Goal: Information Seeking & Learning: Check status

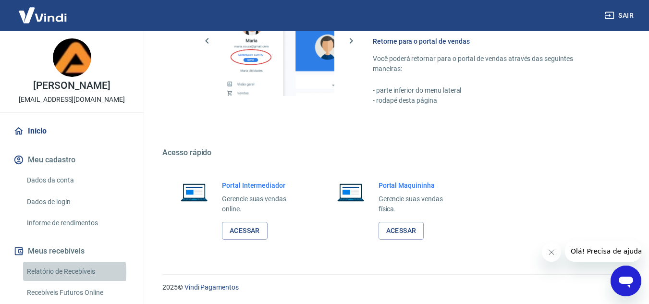
click at [66, 272] on link "Relatório de Recebíveis" at bounding box center [77, 272] width 109 height 20
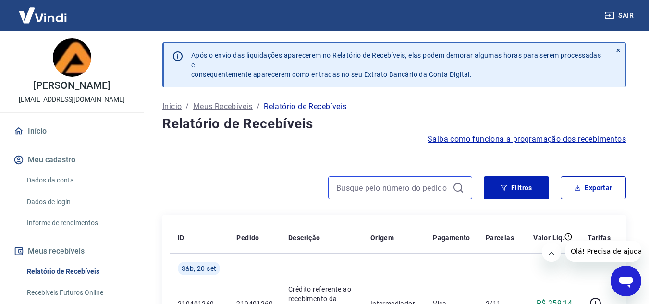
click at [423, 189] on input at bounding box center [392, 188] width 112 height 14
paste input "184719058"
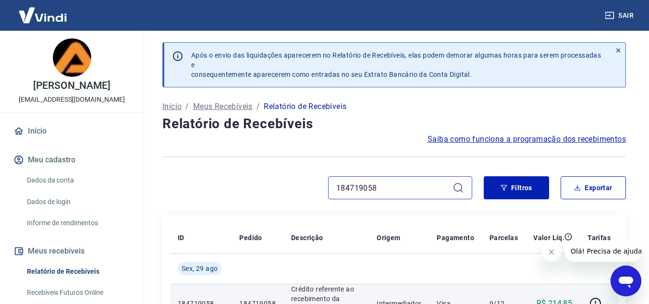
scroll to position [34, 0]
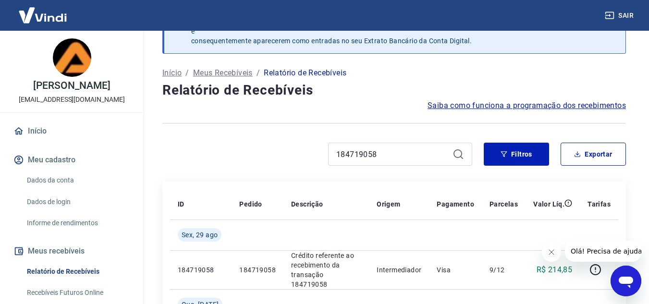
click at [546, 244] on button "Cerrar mensaje de la compañía" at bounding box center [550, 252] width 19 height 19
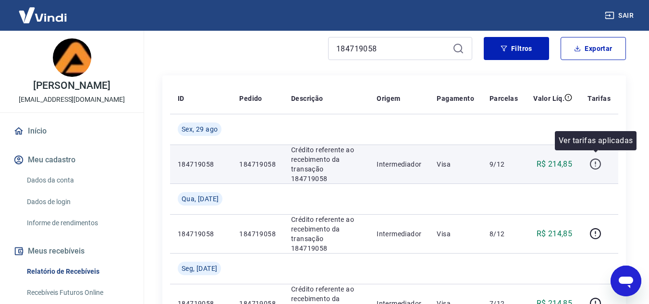
scroll to position [140, 0]
click at [591, 158] on icon "button" at bounding box center [595, 164] width 12 height 12
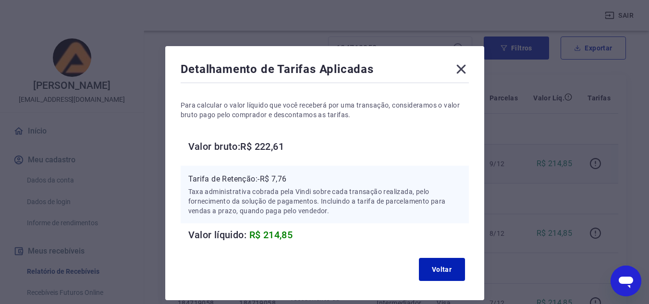
click at [459, 70] on icon at bounding box center [460, 69] width 9 height 9
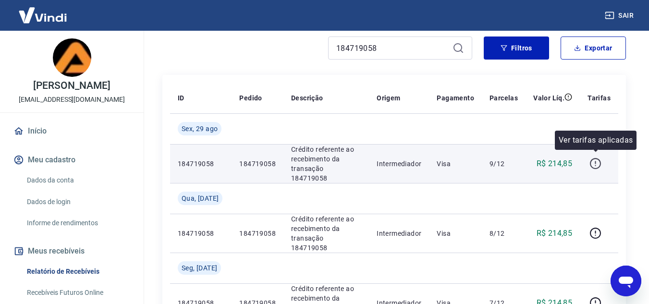
click at [599, 158] on icon "button" at bounding box center [595, 164] width 12 height 12
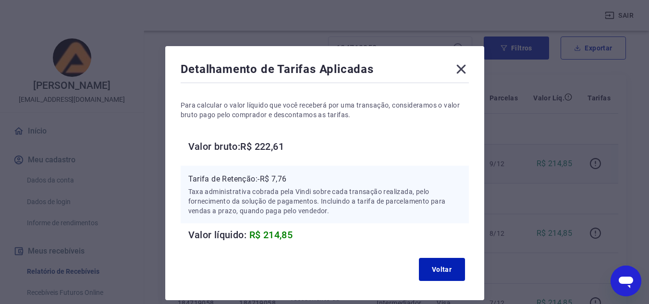
click at [463, 72] on icon at bounding box center [460, 69] width 9 height 9
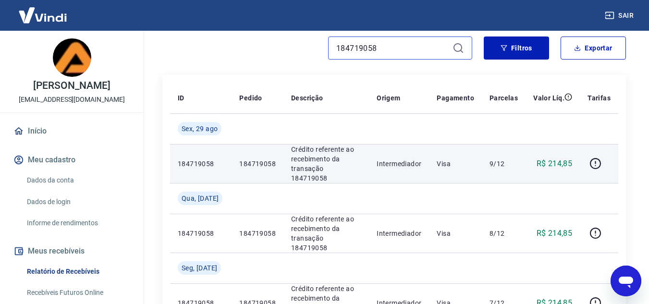
click at [354, 48] on input "184719058" at bounding box center [392, 48] width 112 height 14
paste input "3212236"
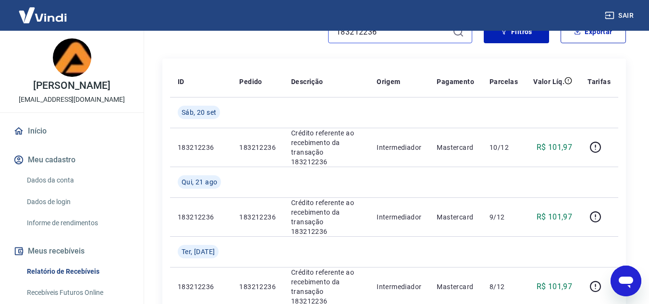
scroll to position [156, 0]
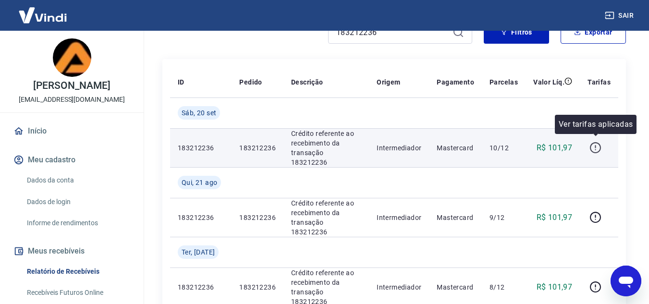
click at [595, 144] on icon "button" at bounding box center [595, 148] width 12 height 12
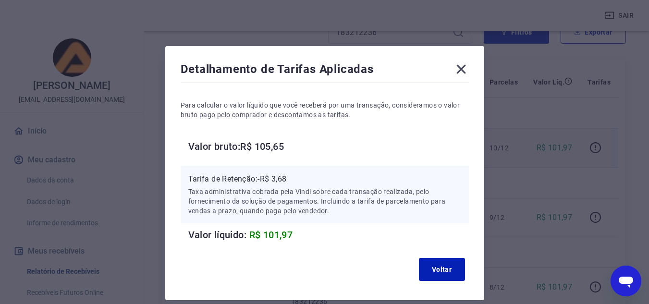
click at [457, 73] on icon at bounding box center [460, 69] width 9 height 9
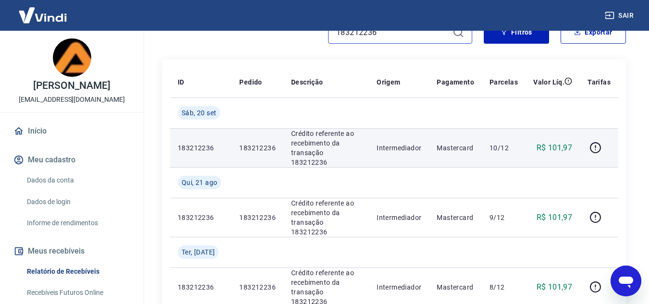
click at [390, 38] on input "183212236" at bounding box center [392, 32] width 112 height 14
paste input "665073"
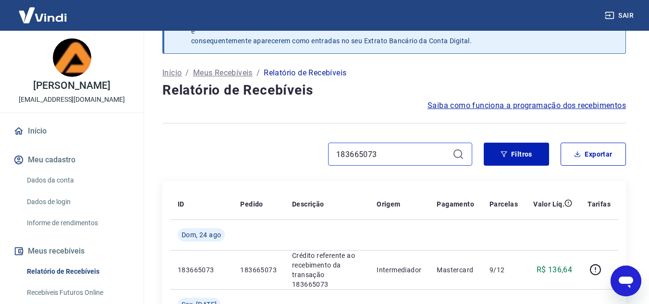
scroll to position [156, 0]
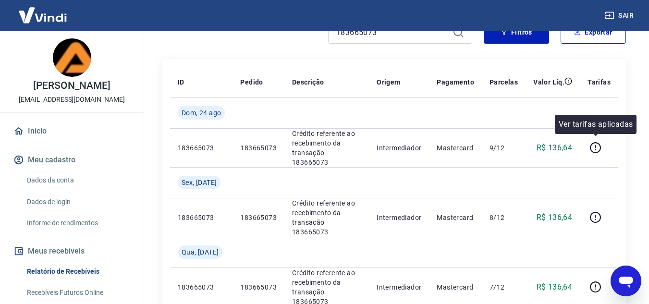
click at [595, 142] on icon "button" at bounding box center [595, 148] width 12 height 12
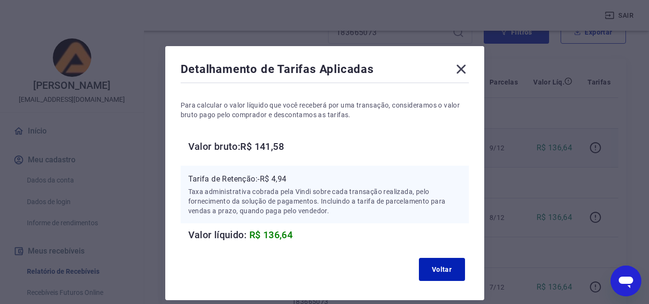
click at [460, 73] on icon at bounding box center [460, 68] width 15 height 15
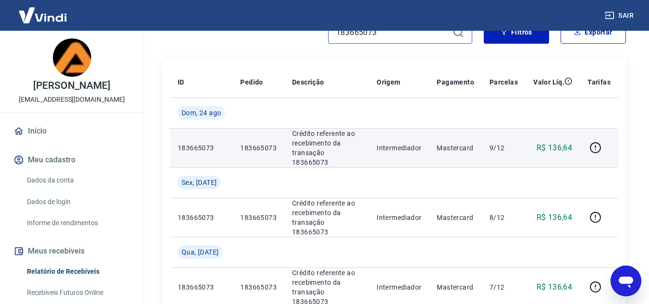
click at [390, 36] on input "183665073" at bounding box center [392, 32] width 112 height 14
paste input "9524757"
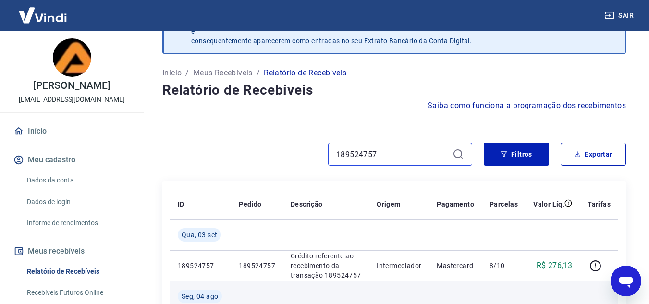
scroll to position [156, 0]
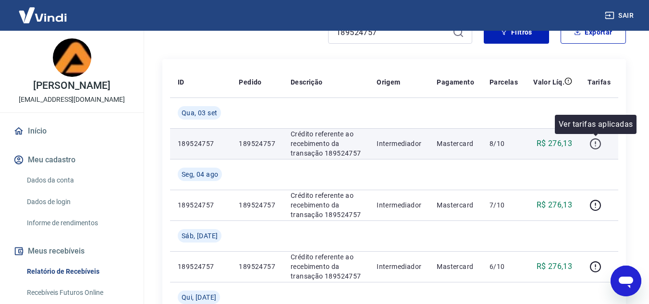
click at [598, 147] on icon "button" at bounding box center [595, 144] width 12 height 12
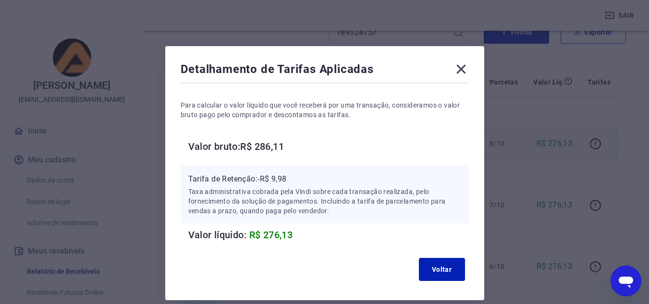
click at [462, 70] on icon at bounding box center [460, 68] width 15 height 15
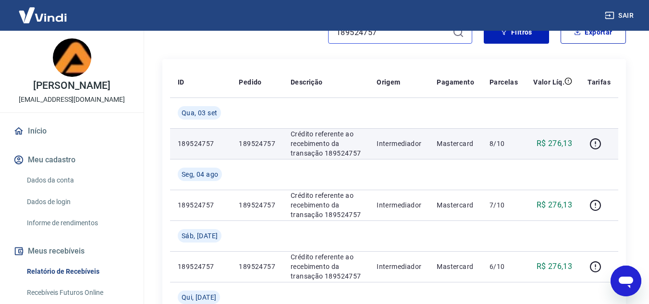
click at [402, 38] on input "189524757" at bounding box center [392, 32] width 112 height 14
paste input "207192716"
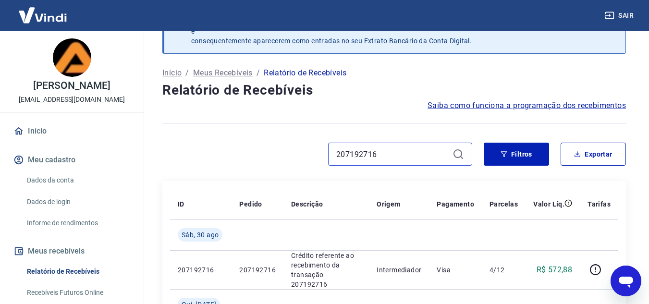
scroll to position [156, 0]
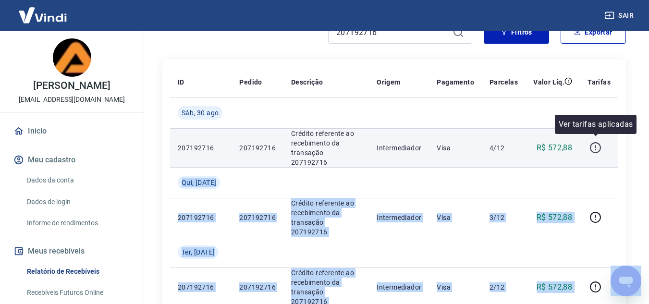
drag, startPoint x: 593, startPoint y: 136, endPoint x: 594, endPoint y: 143, distance: 6.8
click at [594, 143] on icon "button" at bounding box center [595, 148] width 12 height 12
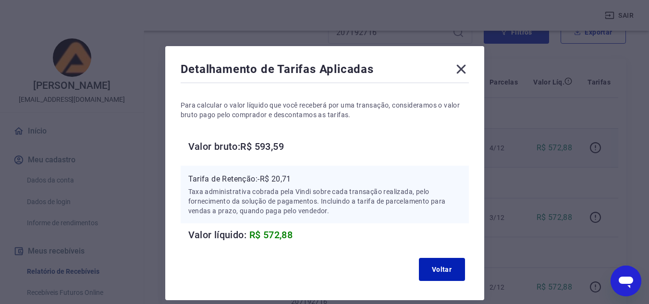
click at [462, 68] on icon at bounding box center [460, 69] width 9 height 9
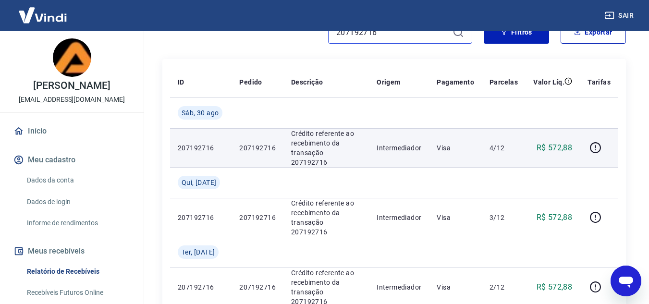
click at [409, 36] on input "207192716" at bounding box center [392, 32] width 112 height 14
paste input "2778314"
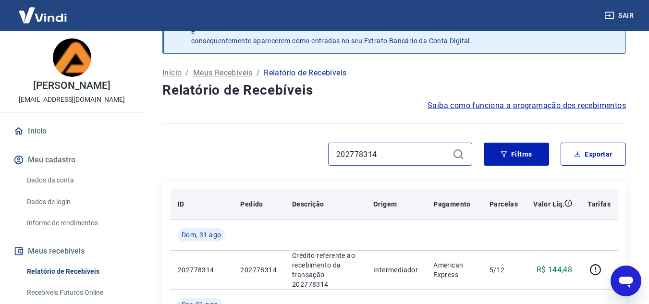
scroll to position [156, 0]
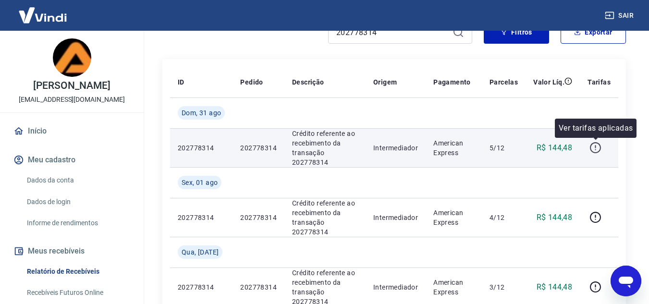
click at [596, 146] on icon "button" at bounding box center [595, 148] width 12 height 12
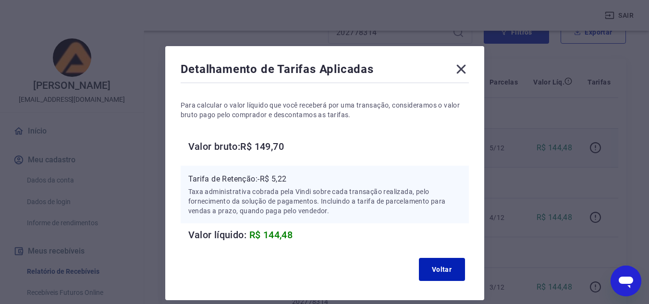
click at [463, 70] on icon at bounding box center [460, 68] width 15 height 15
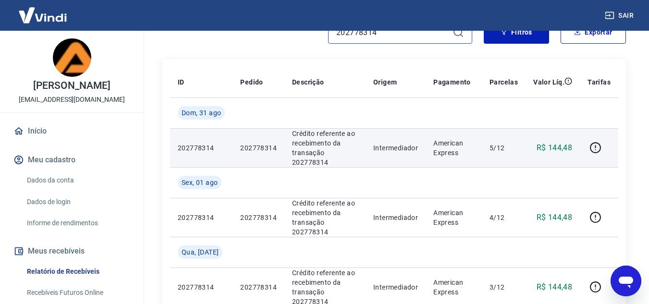
click at [381, 32] on input "202778314" at bounding box center [392, 32] width 112 height 14
paste input "646619"
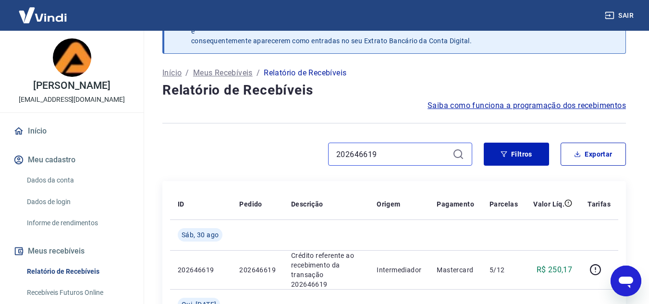
scroll to position [156, 0]
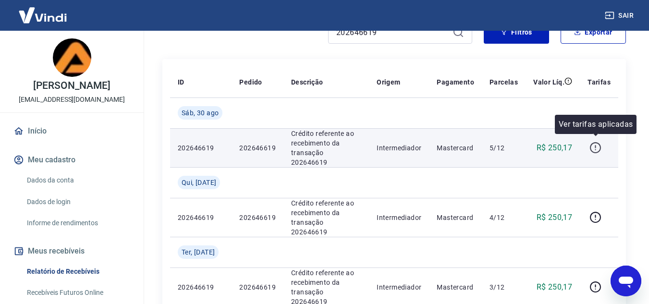
click at [594, 148] on icon "button" at bounding box center [595, 147] width 11 height 11
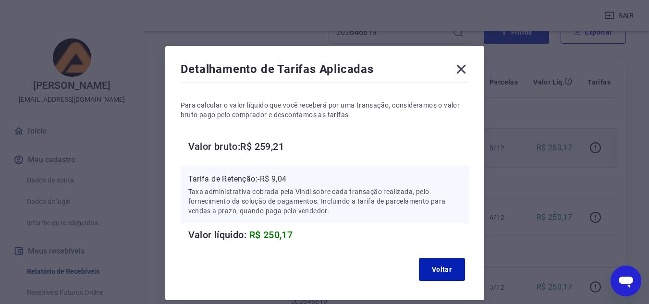
click at [461, 68] on icon at bounding box center [460, 68] width 15 height 15
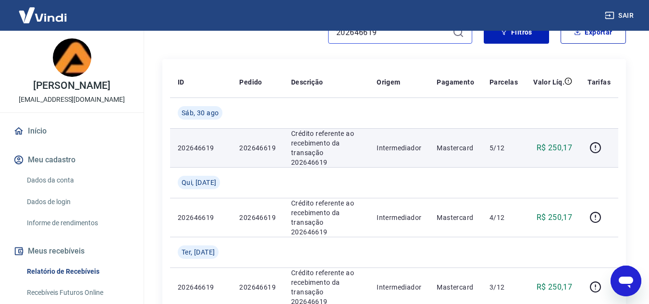
click at [405, 35] on input "202646619" at bounding box center [392, 32] width 112 height 14
paste input "176032134"
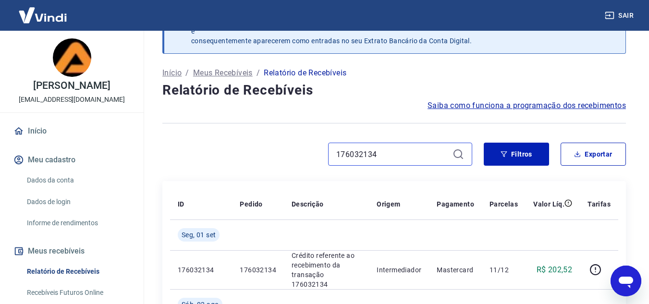
scroll to position [156, 0]
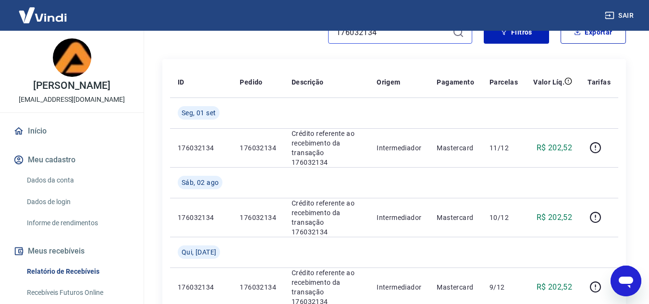
click at [396, 39] on input "176032134" at bounding box center [392, 32] width 112 height 14
click at [463, 36] on icon at bounding box center [458, 32] width 12 height 12
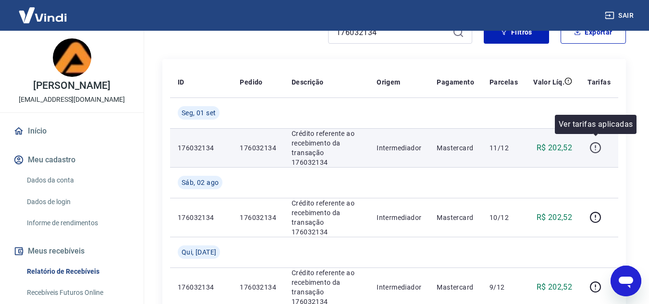
click at [593, 146] on icon "button" at bounding box center [595, 148] width 12 height 12
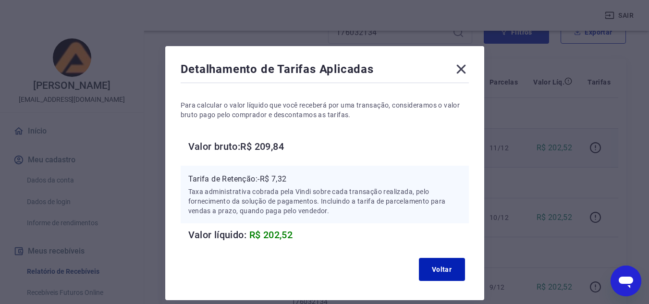
click at [456, 64] on icon at bounding box center [460, 68] width 15 height 15
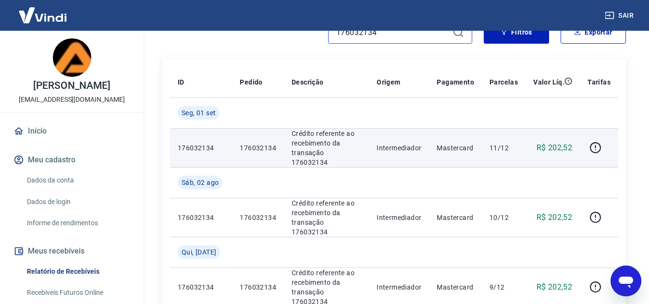
click at [398, 37] on input "176032134" at bounding box center [392, 32] width 112 height 14
drag, startPoint x: 416, startPoint y: 40, endPoint x: 415, endPoint y: 35, distance: 5.3
click at [415, 35] on div "176032134" at bounding box center [400, 32] width 144 height 23
click at [415, 35] on input "176032134" at bounding box center [392, 32] width 112 height 14
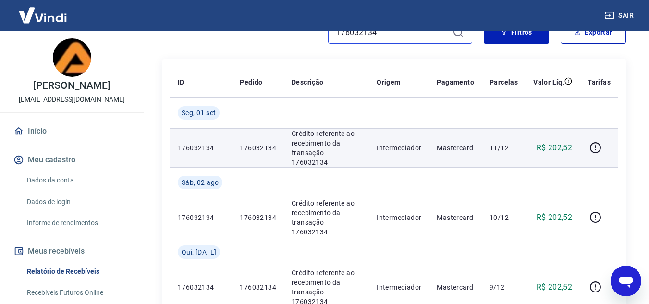
click at [415, 35] on input "176032134" at bounding box center [392, 32] width 112 height 14
paste input "217062048"
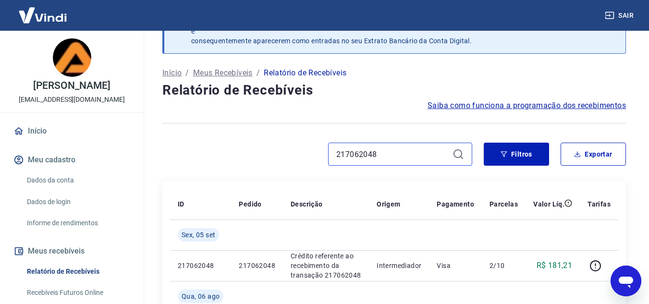
scroll to position [156, 0]
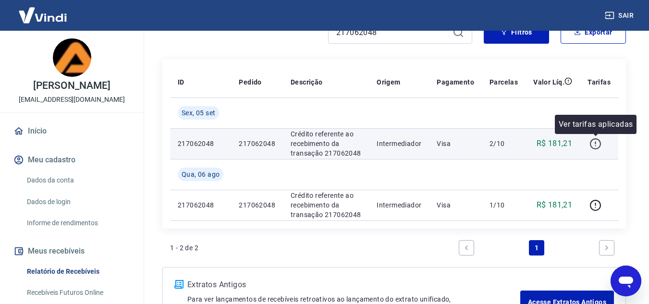
click at [591, 144] on icon "button" at bounding box center [595, 143] width 11 height 11
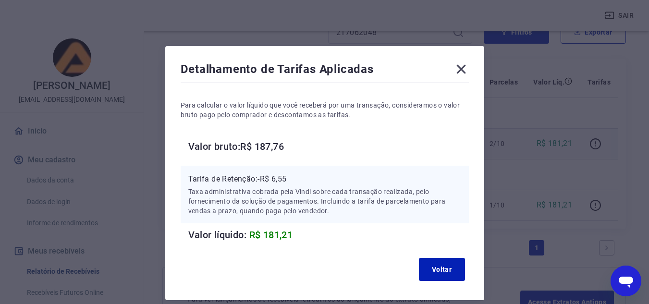
click at [456, 64] on icon at bounding box center [460, 68] width 15 height 15
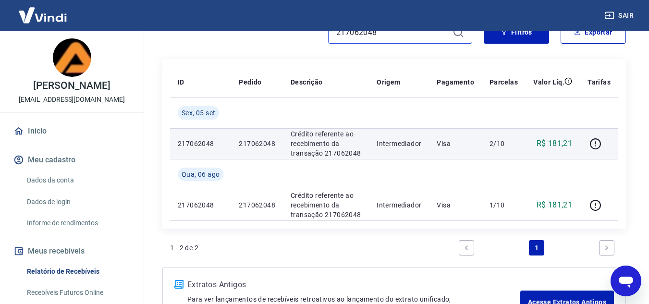
click at [400, 36] on input "217062048" at bounding box center [392, 32] width 112 height 14
paste input "02948293"
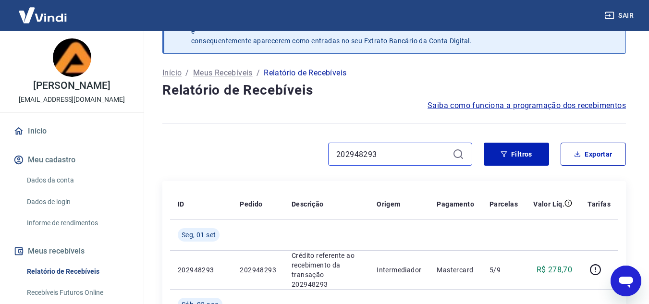
scroll to position [156, 0]
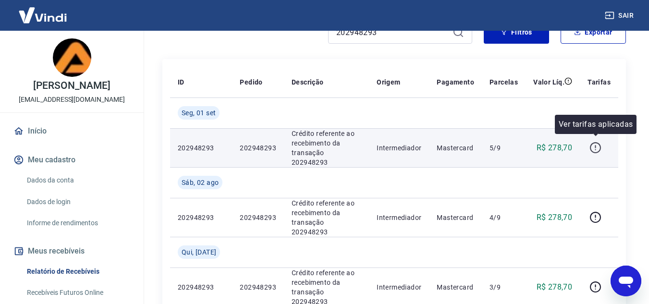
click at [596, 142] on icon "button" at bounding box center [595, 148] width 12 height 12
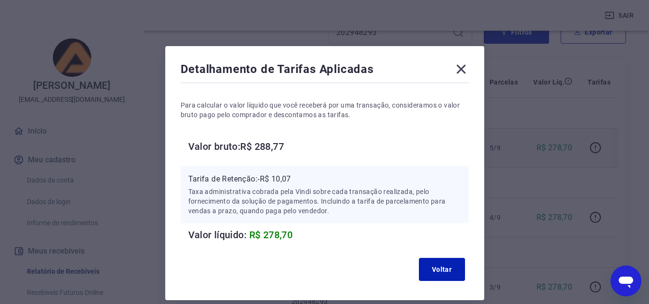
click at [463, 68] on icon at bounding box center [460, 68] width 15 height 15
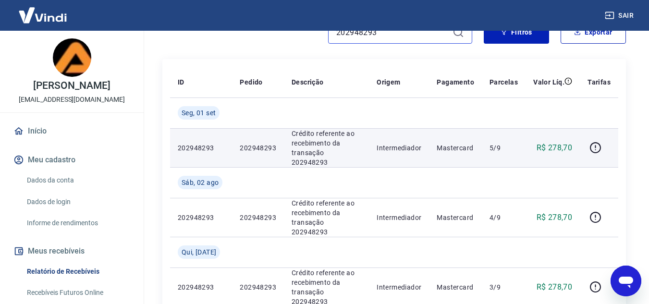
click at [400, 37] on input "202948293" at bounding box center [392, 32] width 112 height 14
paste input "198924738"
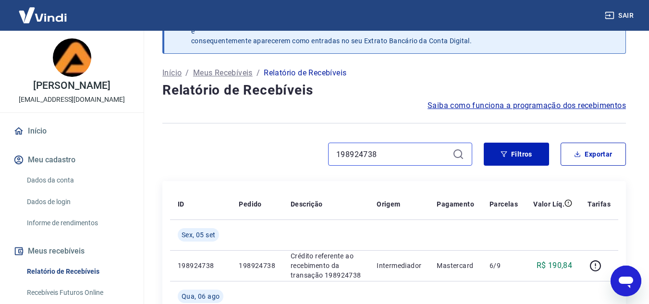
scroll to position [156, 0]
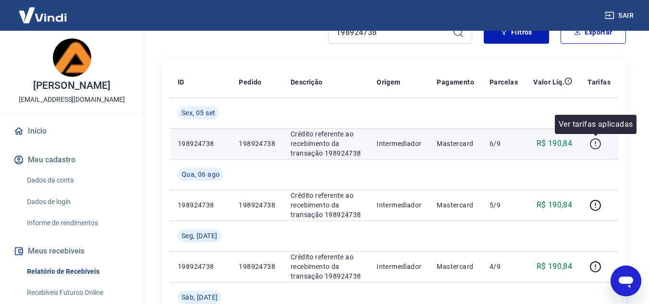
click at [592, 143] on icon "button" at bounding box center [595, 144] width 12 height 12
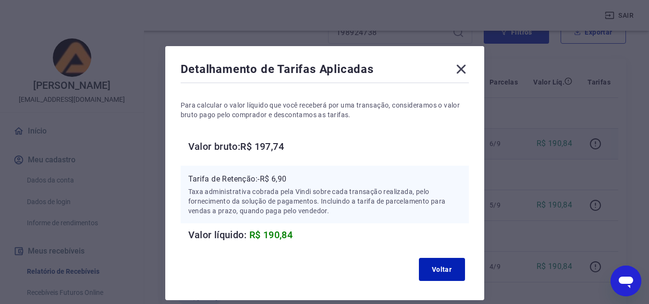
click at [461, 71] on icon at bounding box center [460, 68] width 15 height 15
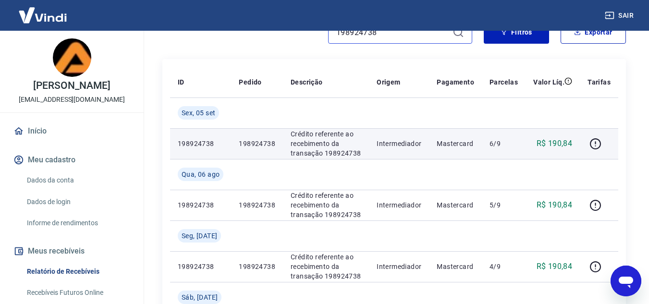
click at [395, 35] on input "198924738" at bounding box center [392, 32] width 112 height 14
paste input "85891931"
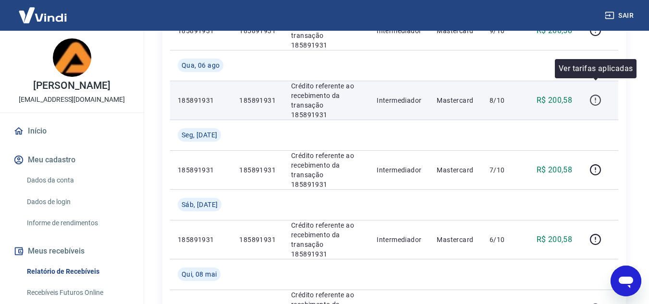
scroll to position [147, 0]
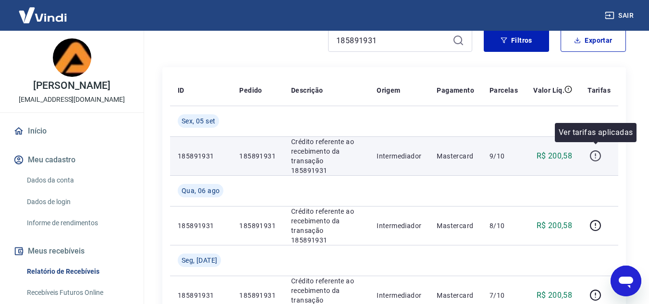
click at [596, 158] on button "button" at bounding box center [594, 155] width 15 height 15
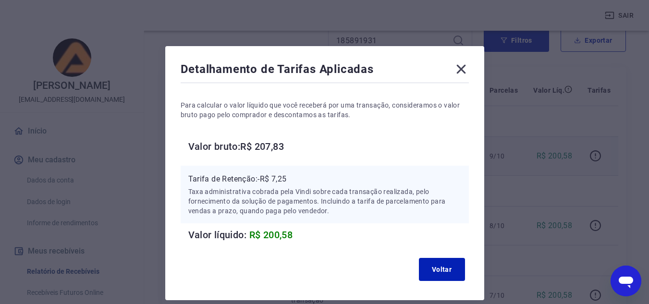
click at [464, 72] on icon at bounding box center [460, 69] width 9 height 9
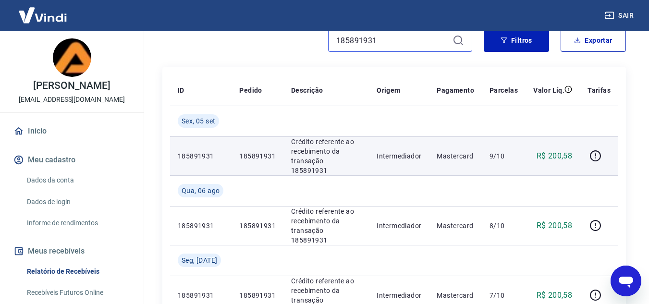
click at [373, 44] on input "185891931" at bounding box center [392, 40] width 112 height 14
paste input "581215"
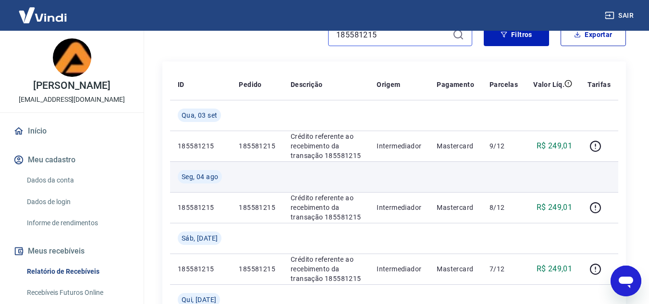
scroll to position [153, 0]
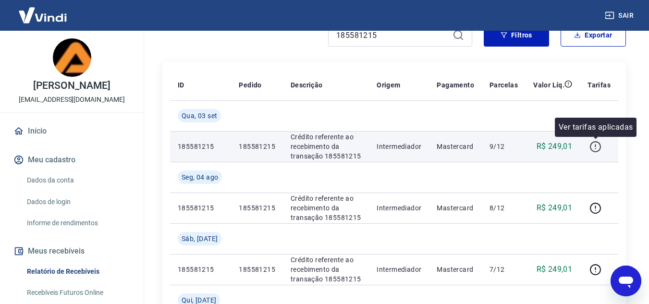
click at [601, 150] on icon "button" at bounding box center [595, 147] width 12 height 12
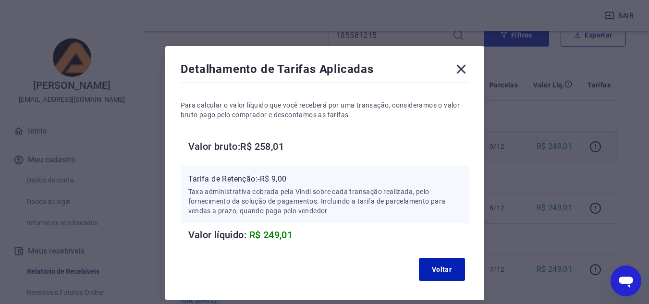
click at [458, 65] on icon at bounding box center [460, 68] width 15 height 15
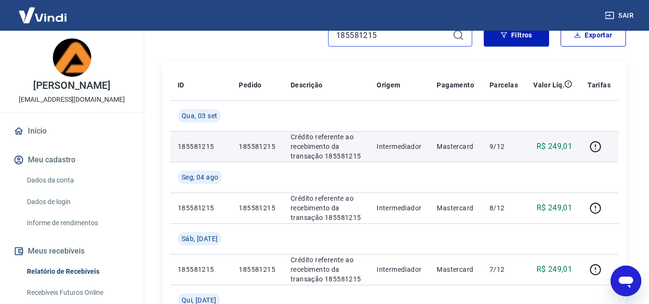
click at [388, 37] on input "185581215" at bounding box center [392, 35] width 112 height 14
paste input "76363730"
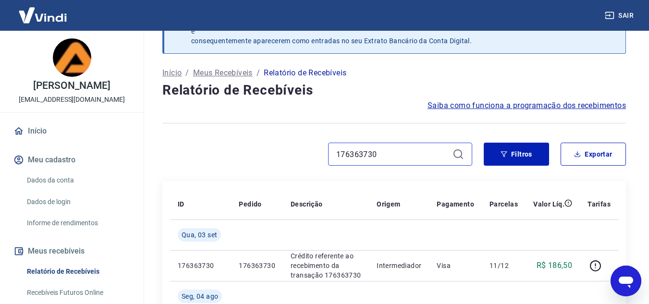
scroll to position [153, 0]
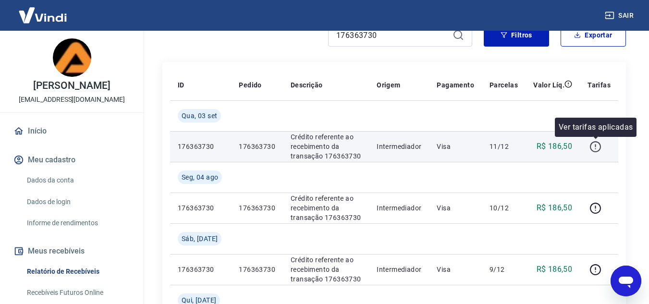
click at [590, 143] on icon "button" at bounding box center [595, 147] width 12 height 12
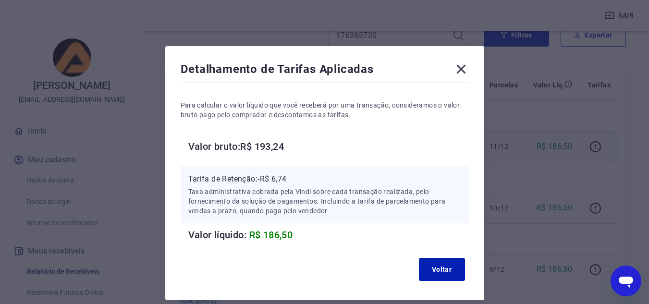
click at [459, 69] on icon at bounding box center [460, 68] width 15 height 15
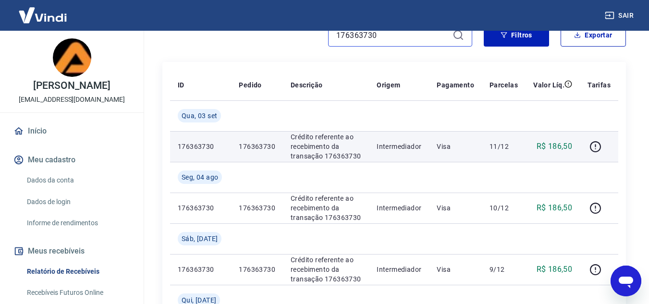
click at [390, 38] on input "176363730" at bounding box center [392, 35] width 112 height 14
paste input "98991214"
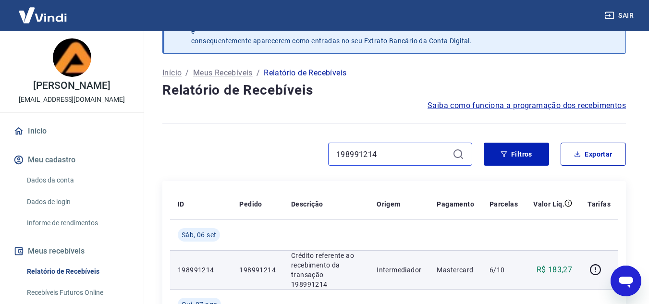
scroll to position [153, 0]
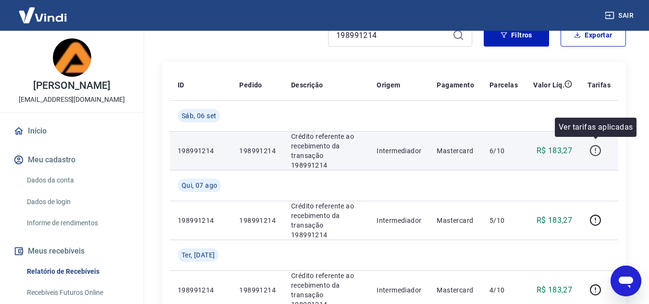
click at [599, 148] on icon "button" at bounding box center [595, 151] width 12 height 12
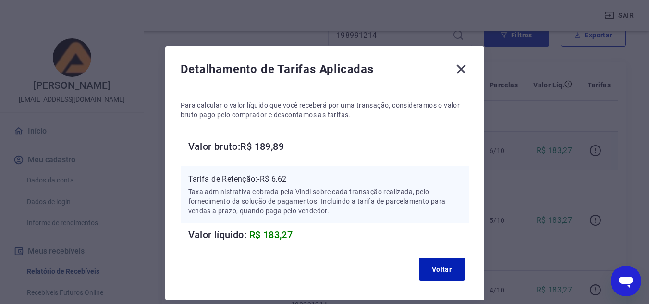
click at [461, 70] on icon at bounding box center [460, 69] width 9 height 9
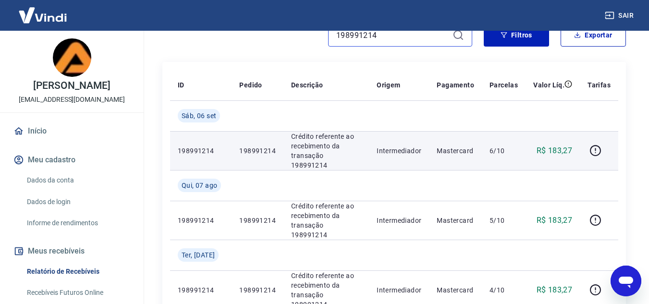
click at [403, 37] on input "198991214" at bounding box center [392, 35] width 112 height 14
paste input "202153749"
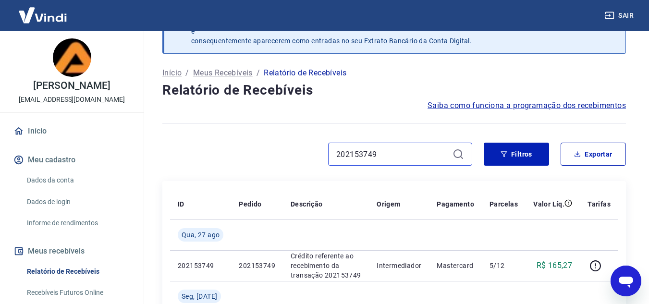
scroll to position [153, 0]
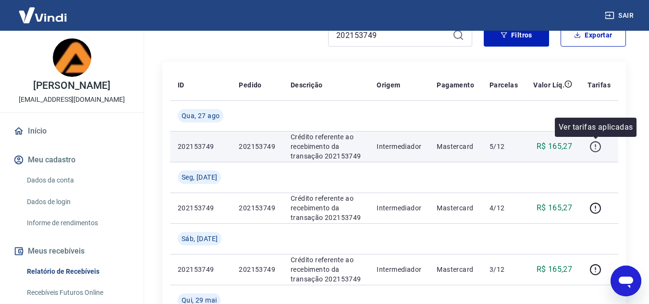
click at [599, 145] on icon "button" at bounding box center [595, 147] width 12 height 12
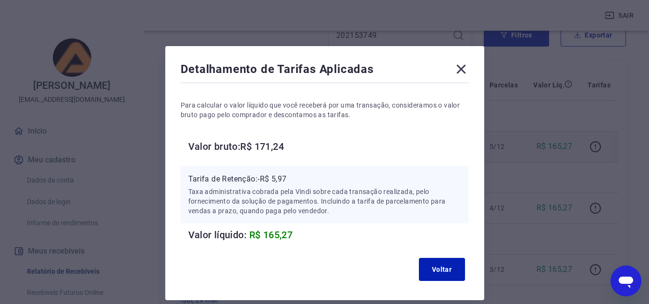
click at [456, 67] on icon at bounding box center [460, 68] width 15 height 15
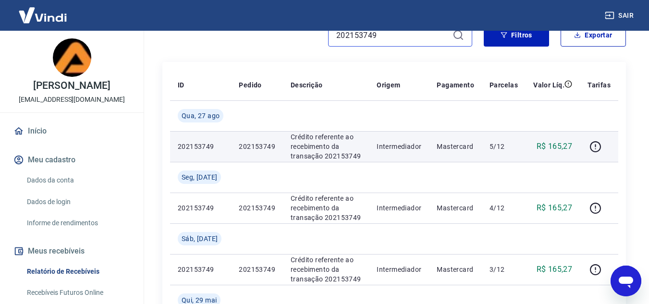
click at [405, 39] on input "202153749" at bounding box center [392, 35] width 112 height 14
paste input "077763"
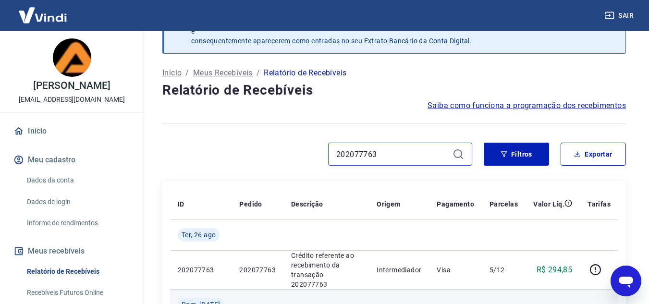
scroll to position [153, 0]
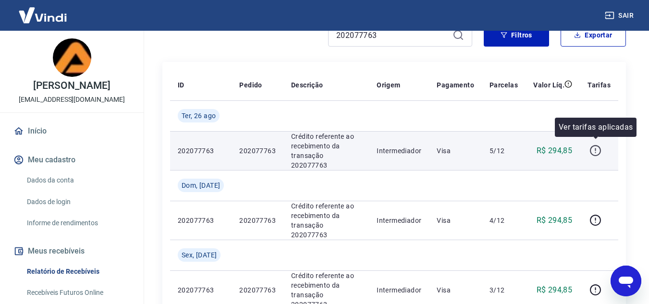
click at [594, 150] on icon "button" at bounding box center [595, 151] width 12 height 12
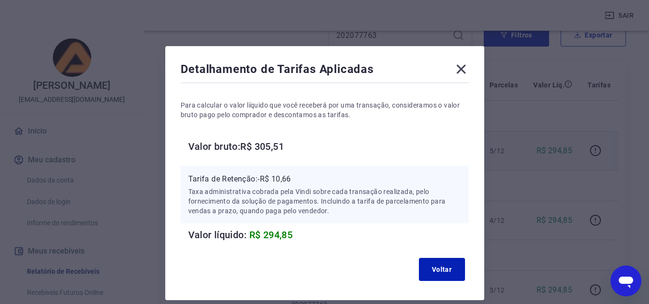
click at [457, 66] on icon at bounding box center [460, 69] width 9 height 9
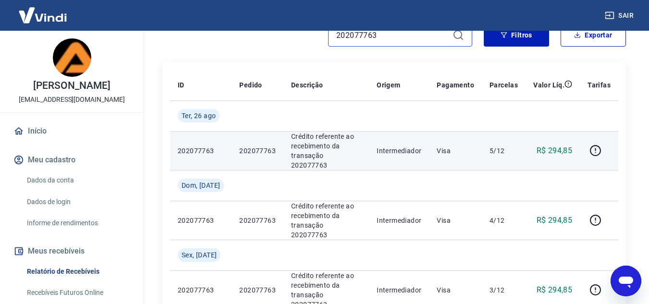
click at [398, 36] on input "202077763" at bounding box center [392, 35] width 112 height 14
paste input "180626924"
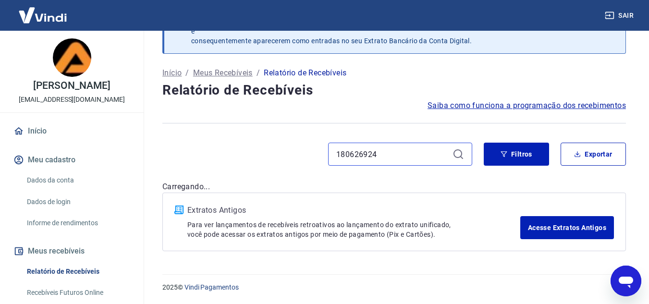
scroll to position [153, 0]
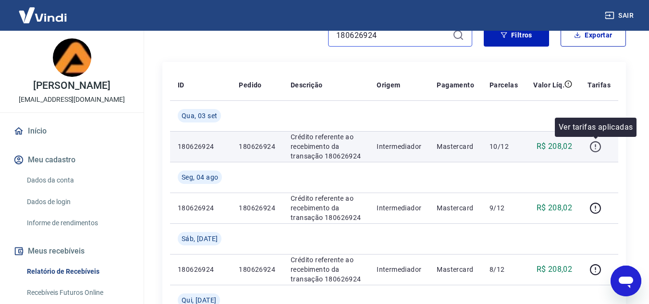
type input "180626924"
click at [595, 146] on icon "button" at bounding box center [595, 145] width 1 height 3
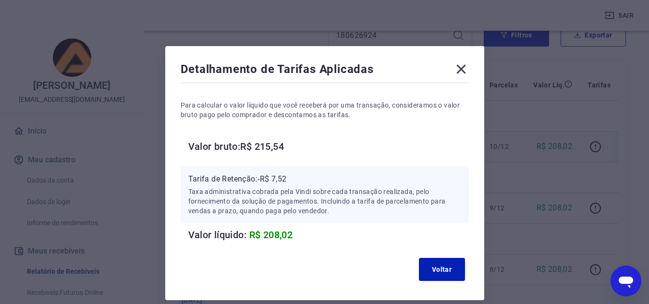
click at [454, 68] on icon at bounding box center [460, 68] width 15 height 15
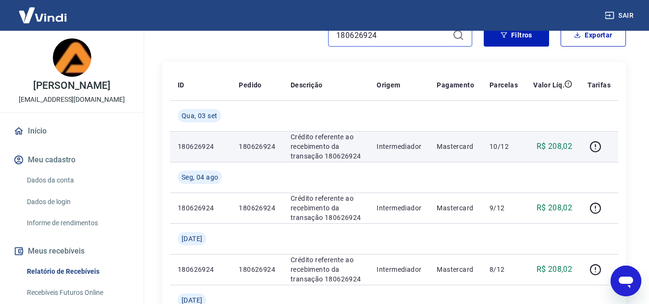
click at [390, 40] on input "180626924" at bounding box center [392, 35] width 112 height 14
paste input "761128"
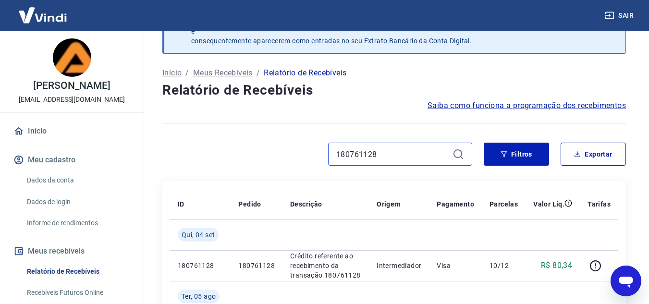
scroll to position [153, 0]
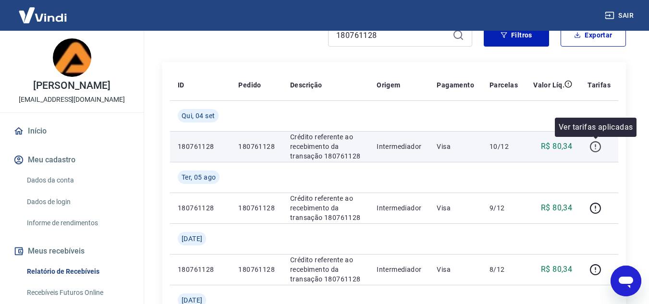
click at [594, 151] on icon "button" at bounding box center [595, 146] width 11 height 11
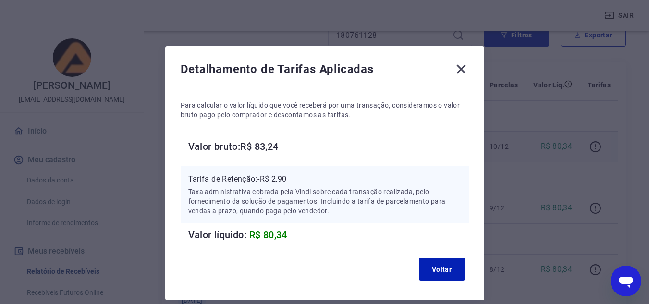
click at [465, 78] on div "Detalhamento de Tarifas Aplicadas" at bounding box center [325, 70] width 288 height 19
click at [464, 70] on icon at bounding box center [460, 68] width 15 height 15
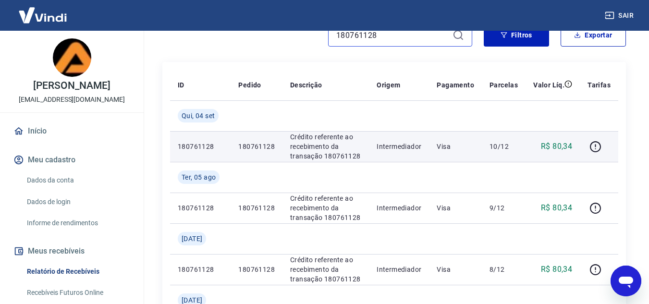
click at [395, 41] on input "180761128" at bounding box center [392, 35] width 112 height 14
paste input "221534869"
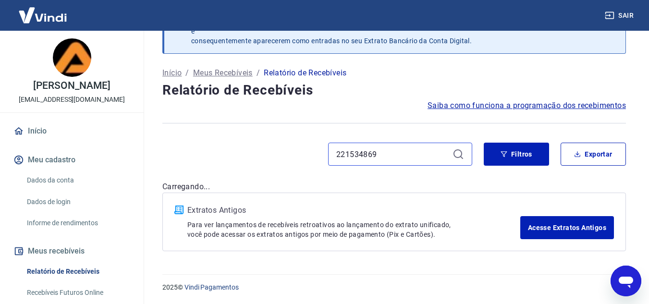
scroll to position [153, 0]
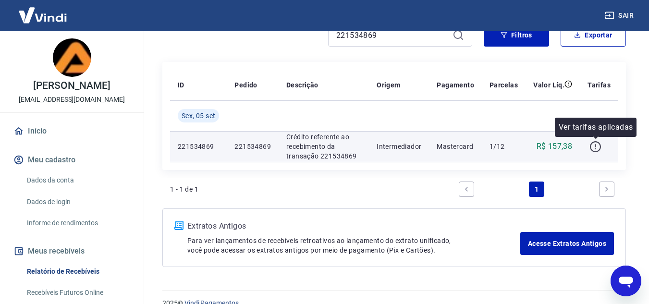
click at [596, 148] on icon "button" at bounding box center [595, 147] width 12 height 12
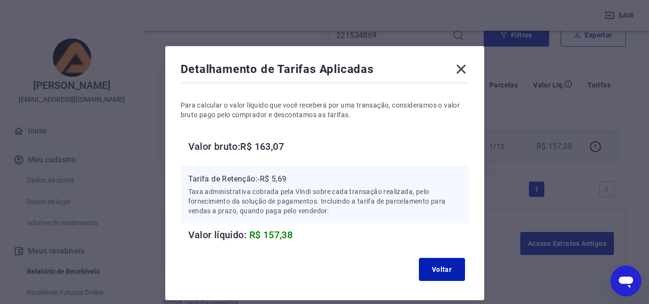
click at [463, 68] on icon at bounding box center [460, 68] width 15 height 15
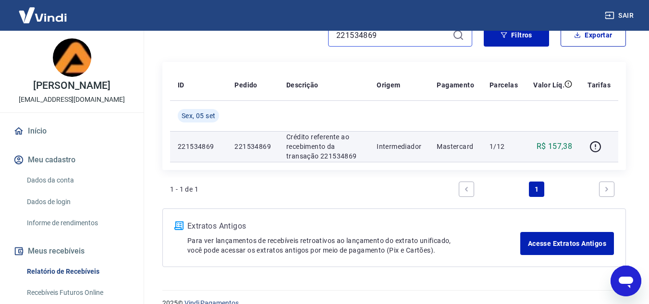
click at [393, 39] on input "221534869" at bounding box center [392, 35] width 112 height 14
paste input "08342736"
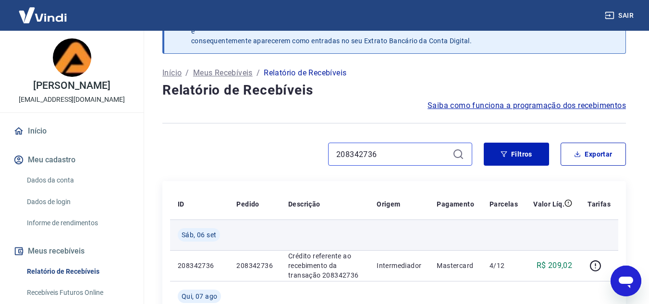
scroll to position [153, 0]
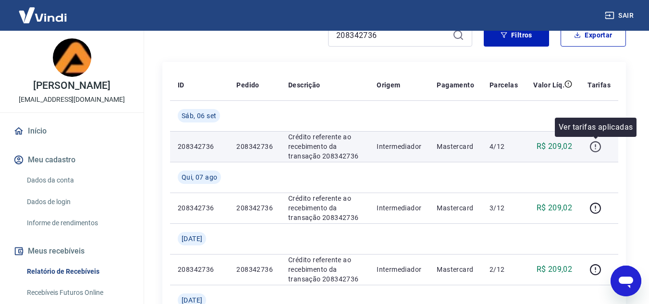
click at [592, 147] on icon "button" at bounding box center [595, 147] width 12 height 12
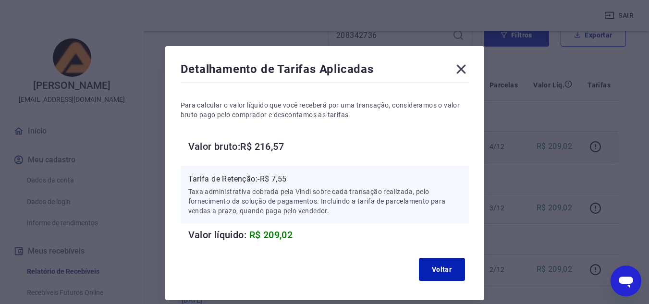
click at [464, 71] on icon at bounding box center [460, 68] width 15 height 15
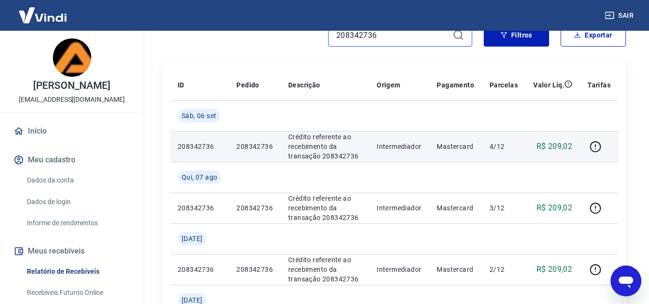
click at [390, 40] on input "208342736" at bounding box center [392, 35] width 112 height 14
paste input "192760239"
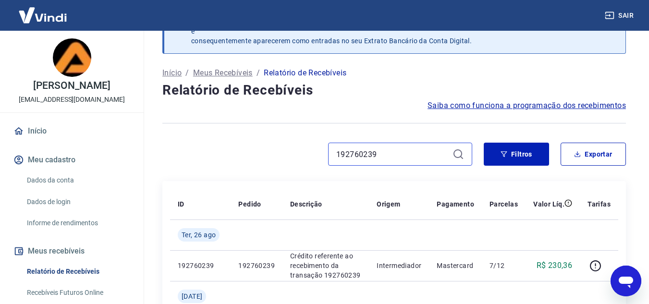
scroll to position [153, 0]
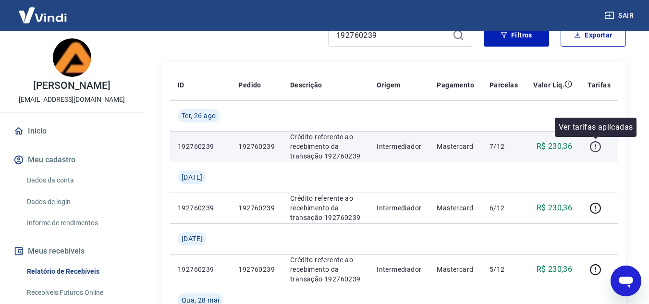
click at [597, 145] on icon "button" at bounding box center [595, 147] width 12 height 12
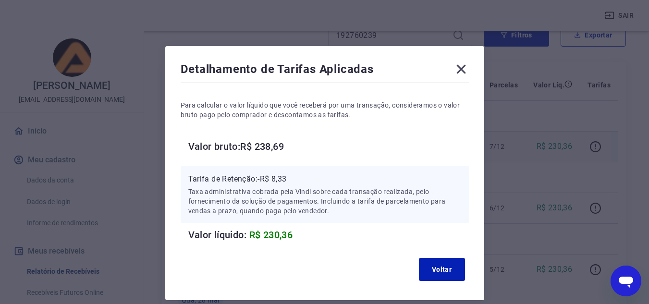
click at [457, 63] on icon at bounding box center [460, 68] width 15 height 15
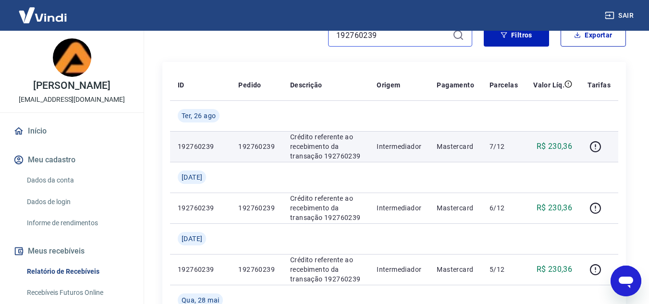
click at [414, 39] on input "192760239" at bounding box center [392, 35] width 112 height 14
paste input "202315661"
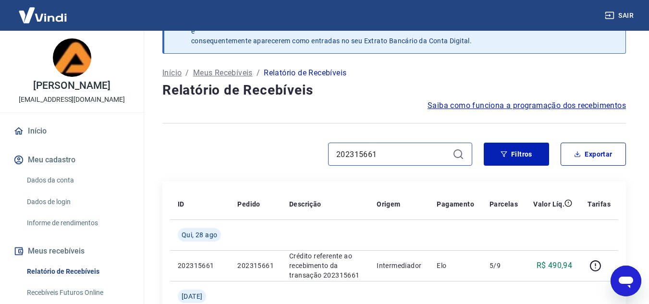
scroll to position [153, 0]
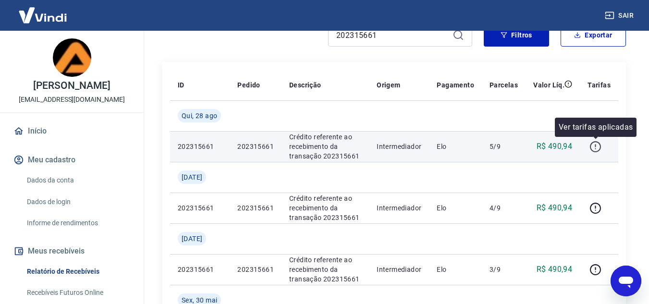
click at [591, 147] on icon "button" at bounding box center [595, 146] width 11 height 11
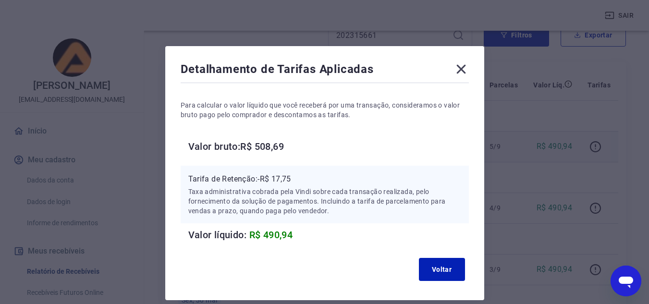
click at [459, 67] on icon at bounding box center [460, 69] width 9 height 9
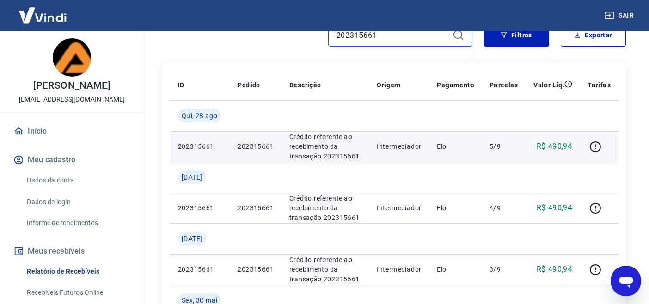
click at [407, 33] on input "202315661" at bounding box center [392, 35] width 112 height 14
paste input "198313747"
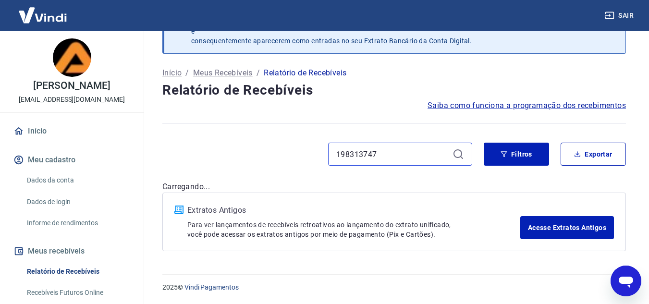
click at [407, 147] on input "198313747" at bounding box center [392, 154] width 112 height 14
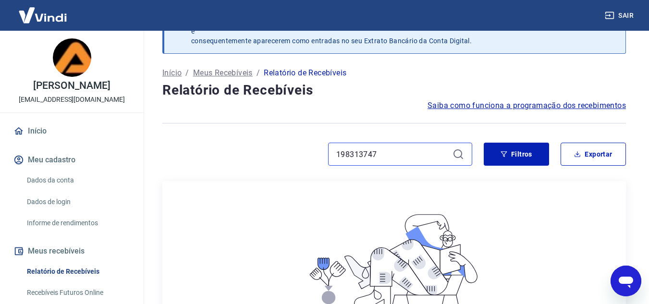
click at [407, 147] on input "198313747" at bounding box center [392, 154] width 112 height 14
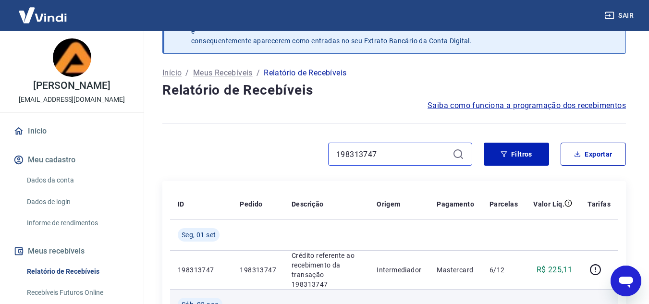
scroll to position [153, 0]
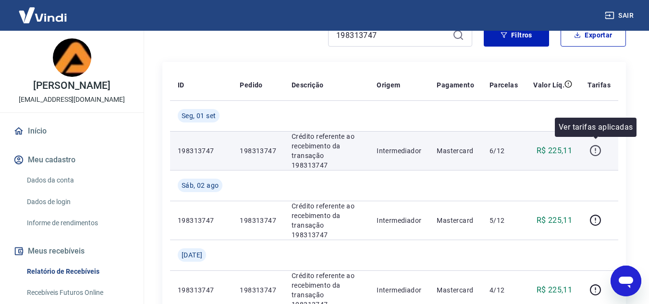
click at [595, 145] on icon "button" at bounding box center [595, 151] width 12 height 12
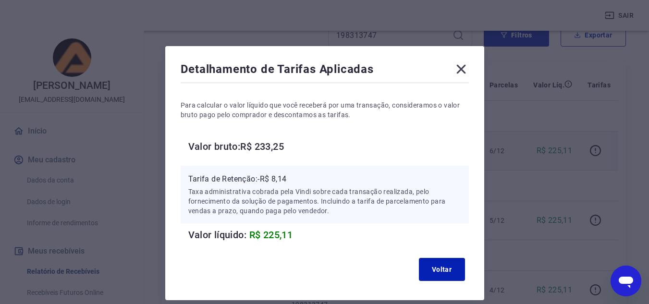
click at [468, 68] on icon at bounding box center [460, 68] width 15 height 15
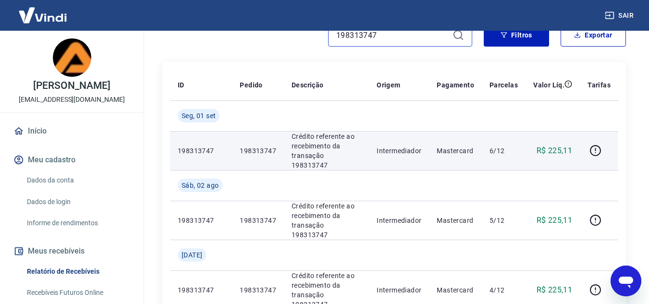
click at [417, 42] on input "198313747" at bounding box center [392, 35] width 112 height 14
paste input "408528"
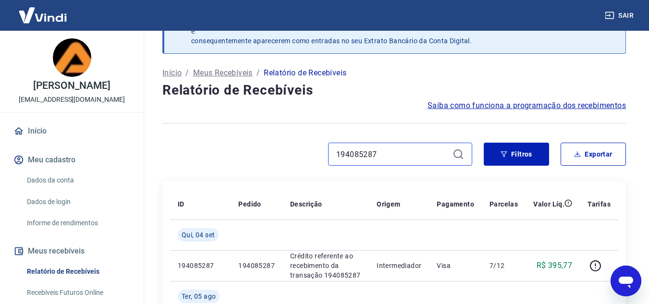
scroll to position [153, 0]
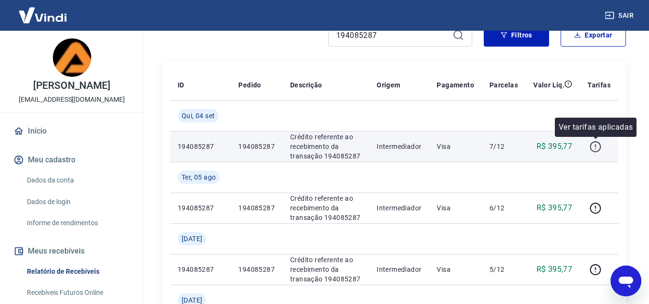
click at [592, 145] on icon "button" at bounding box center [595, 147] width 12 height 12
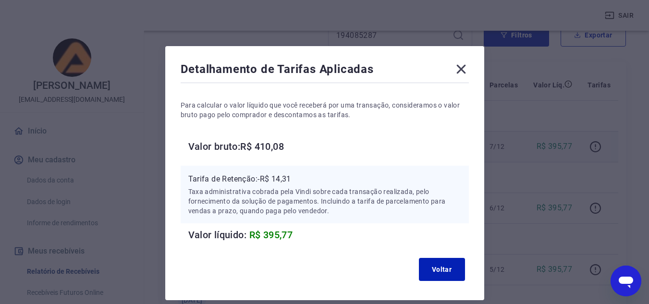
click at [461, 68] on icon at bounding box center [460, 69] width 9 height 9
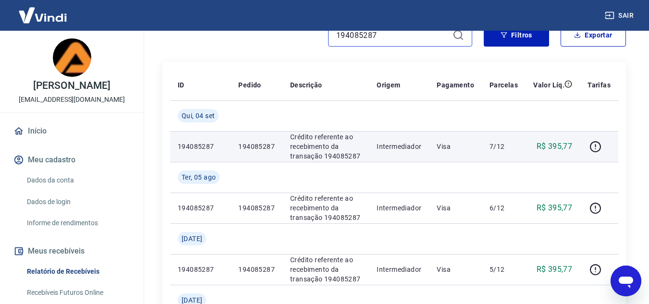
click at [415, 37] on input "194085287" at bounding box center [392, 35] width 112 height 14
paste input "85659998"
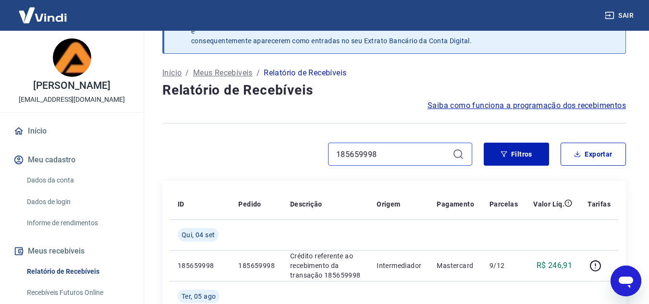
scroll to position [153, 0]
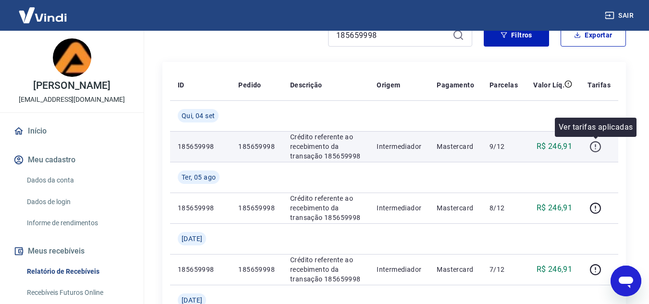
click at [597, 147] on icon "button" at bounding box center [595, 147] width 12 height 12
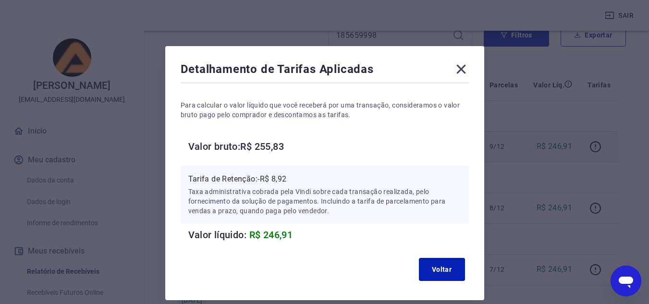
click at [460, 72] on icon at bounding box center [460, 68] width 15 height 15
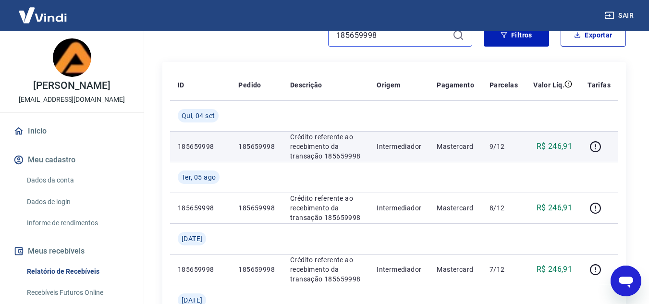
click at [379, 38] on input "185659998" at bounding box center [392, 35] width 112 height 14
paste input "711672"
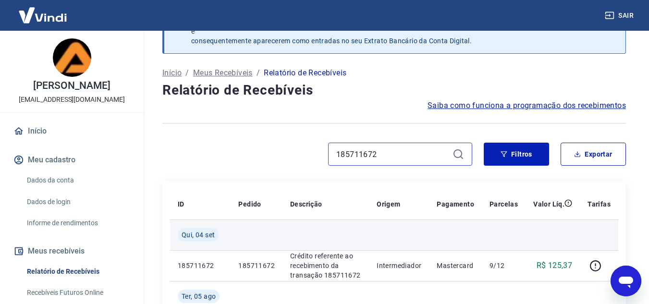
scroll to position [153, 0]
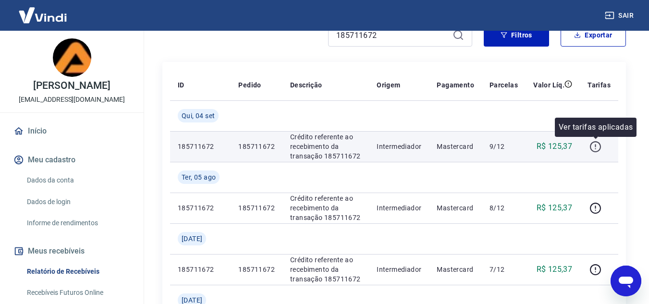
click at [595, 146] on icon "button" at bounding box center [595, 147] width 12 height 12
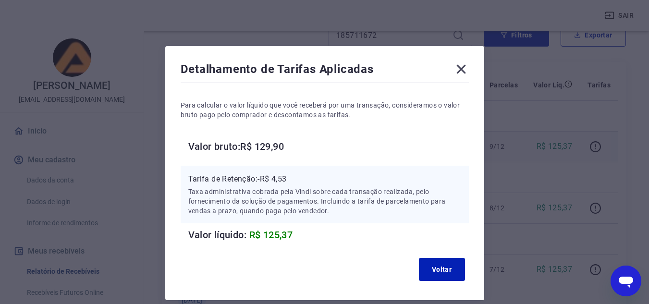
click at [462, 70] on icon at bounding box center [460, 69] width 9 height 9
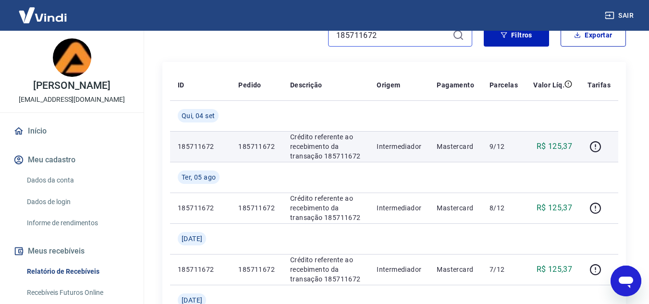
click at [389, 37] on input "185711672" at bounding box center [392, 35] width 112 height 14
paste input "768637"
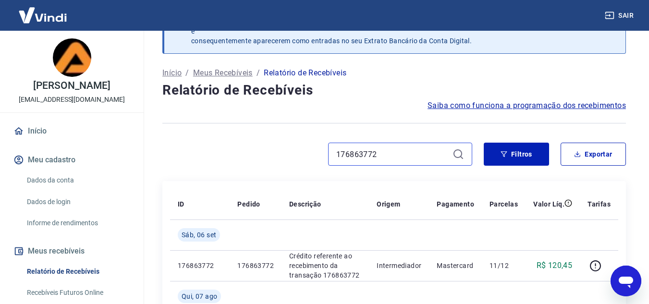
scroll to position [153, 0]
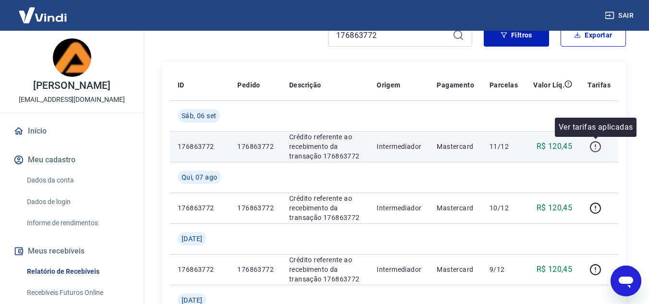
click at [592, 152] on icon "button" at bounding box center [595, 147] width 12 height 12
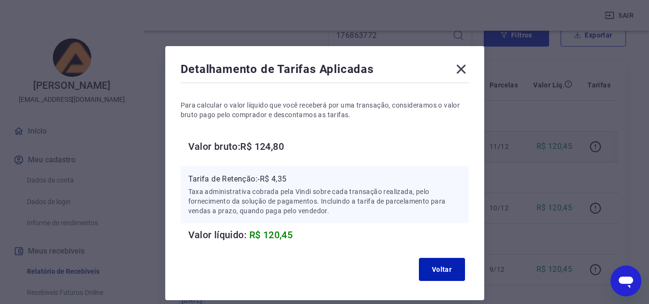
click at [458, 75] on icon at bounding box center [460, 68] width 15 height 15
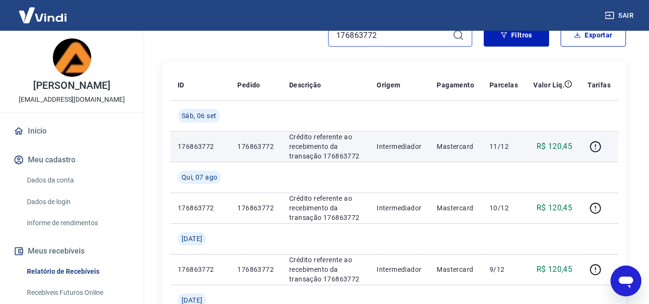
click at [386, 40] on input "176863772" at bounding box center [392, 35] width 112 height 14
paste input "2436698"
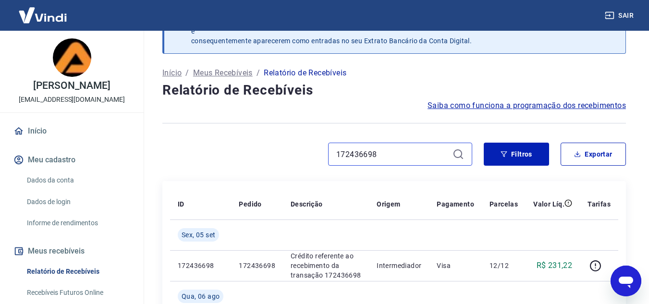
scroll to position [153, 0]
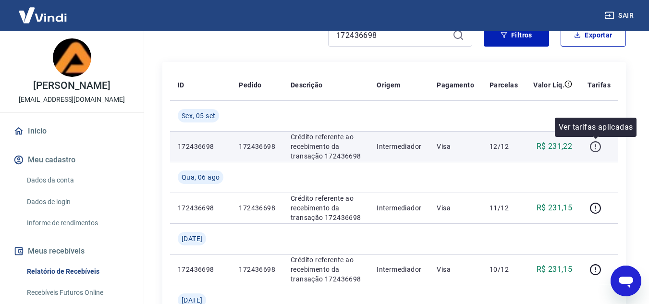
click at [590, 145] on icon "button" at bounding box center [595, 147] width 12 height 12
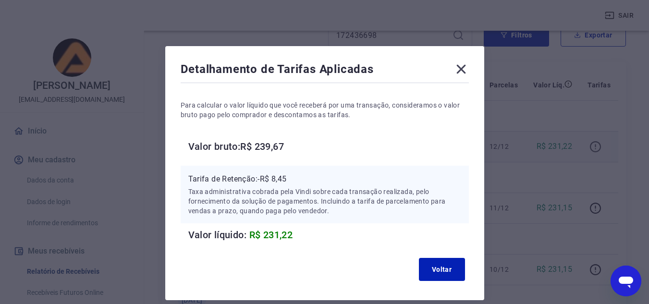
click at [590, 145] on div "Detalhamento de Tarifas Aplicadas Para calcular o valor líquido que você recebe…" at bounding box center [324, 152] width 649 height 304
click at [464, 67] on icon at bounding box center [460, 68] width 15 height 15
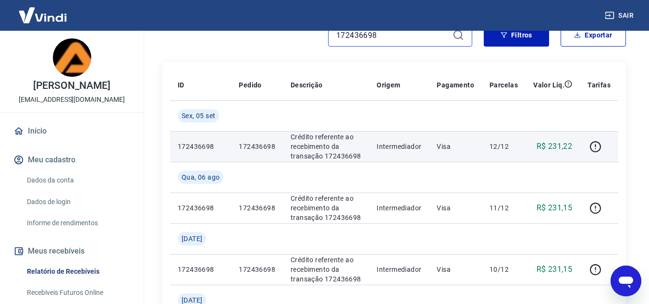
click at [384, 39] on input "172436698" at bounding box center [392, 35] width 112 height 14
paste input "213564552"
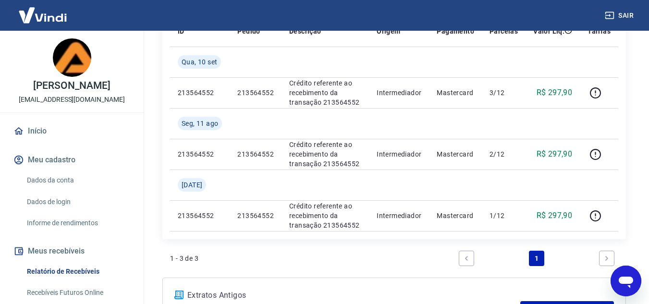
scroll to position [207, 0]
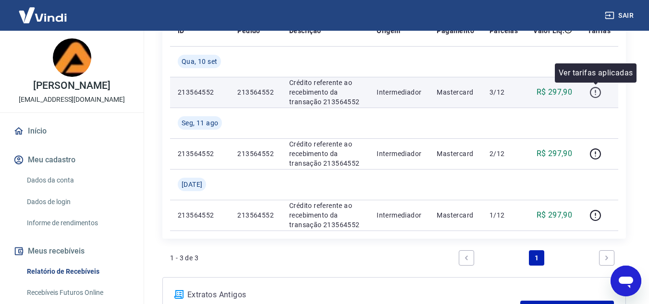
click at [595, 89] on icon "button" at bounding box center [595, 92] width 12 height 12
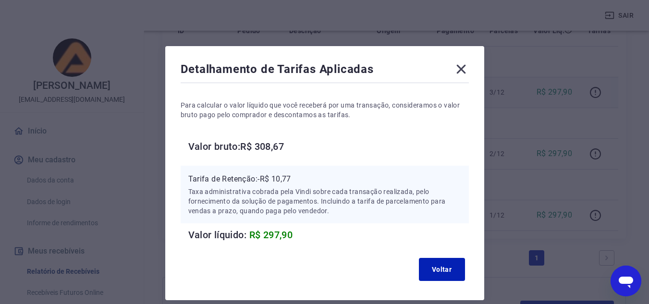
click at [462, 65] on icon at bounding box center [460, 68] width 15 height 15
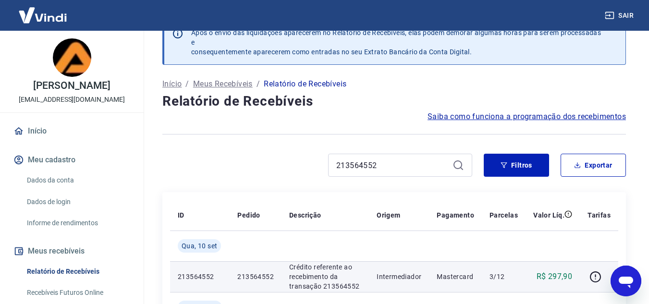
scroll to position [0, 0]
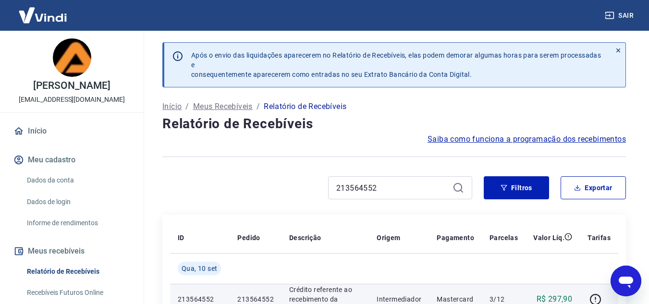
drag, startPoint x: 397, startPoint y: 198, endPoint x: 390, endPoint y: 192, distance: 9.2
click at [390, 192] on div "213564552" at bounding box center [400, 187] width 144 height 23
click at [390, 192] on input "213564552" at bounding box center [392, 188] width 112 height 14
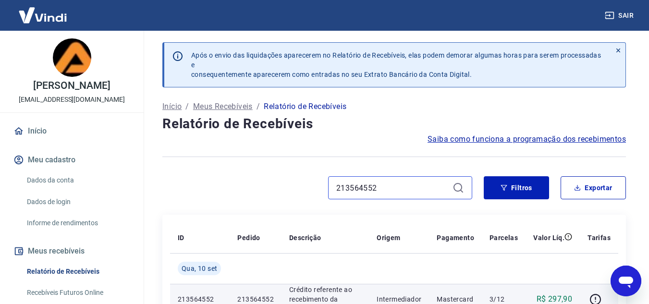
paste input "7903371"
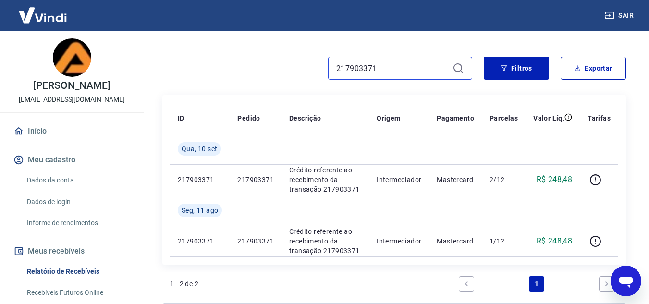
scroll to position [120, 0]
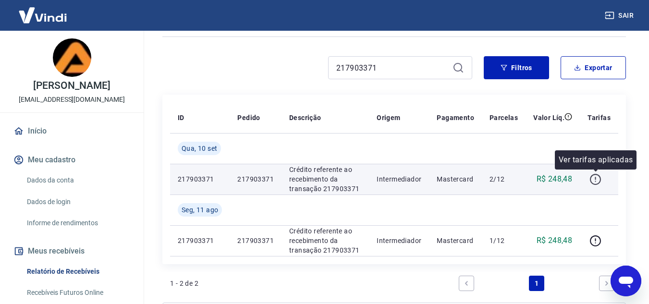
click at [597, 183] on icon "button" at bounding box center [595, 179] width 12 height 12
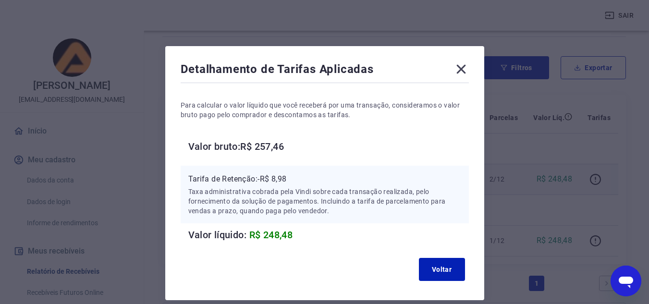
click at [457, 67] on icon at bounding box center [460, 68] width 15 height 15
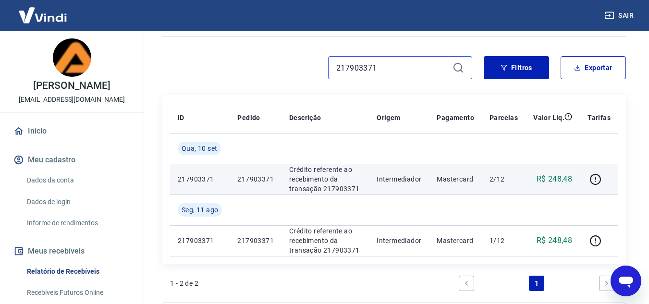
click at [406, 73] on input "217903371" at bounding box center [392, 68] width 112 height 14
paste input "821313"
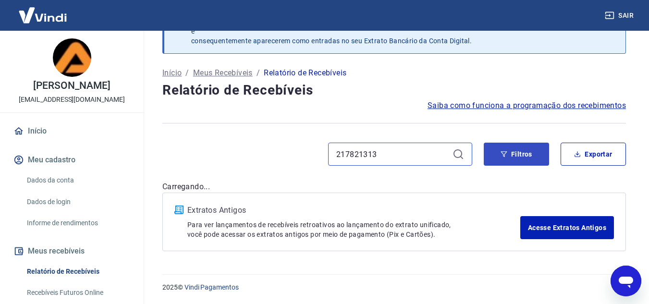
scroll to position [120, 0]
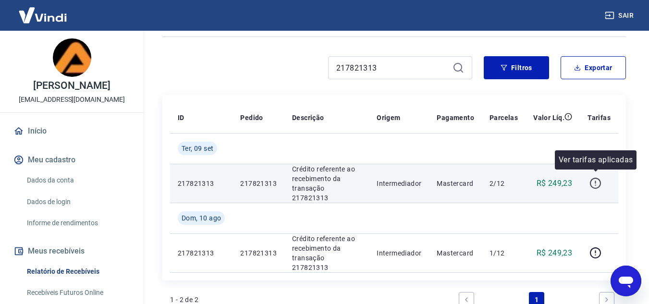
click at [591, 178] on icon "button" at bounding box center [595, 183] width 11 height 11
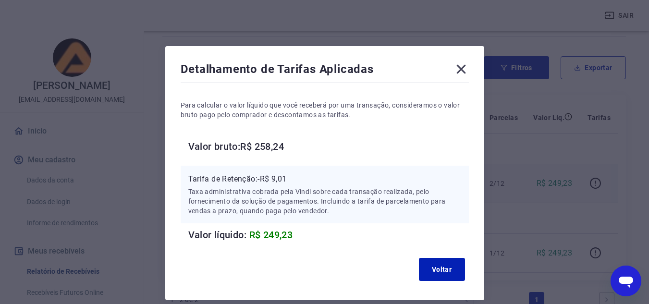
click at [462, 74] on icon at bounding box center [460, 68] width 15 height 15
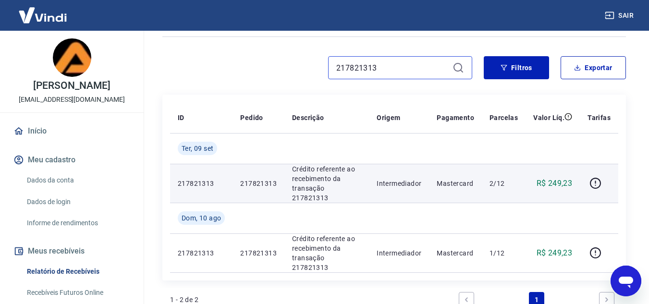
click at [418, 73] on input "217821313" at bounding box center [392, 68] width 112 height 14
paste input "186026655"
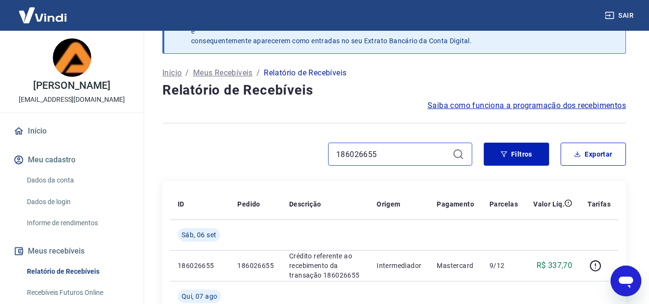
scroll to position [120, 0]
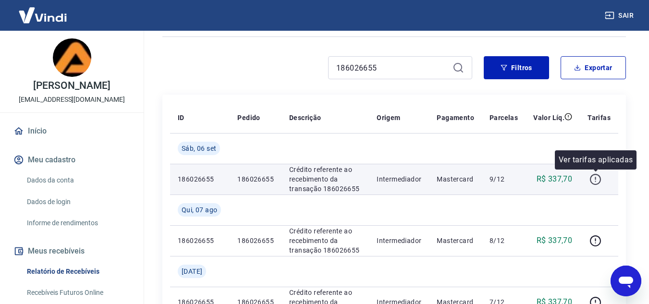
click at [593, 180] on icon "button" at bounding box center [595, 179] width 12 height 12
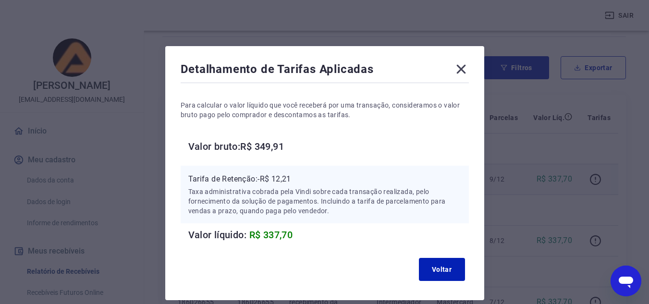
click at [459, 68] on icon at bounding box center [460, 69] width 9 height 9
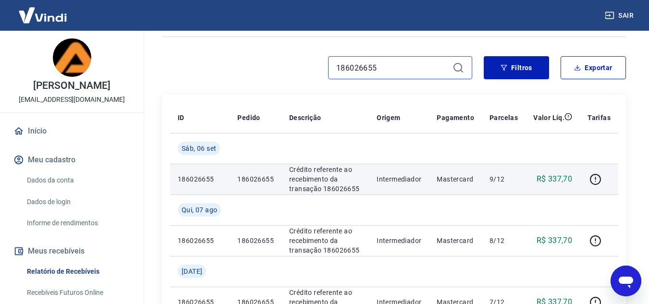
click at [359, 69] on input "186026655" at bounding box center [392, 68] width 112 height 14
paste input "218073047"
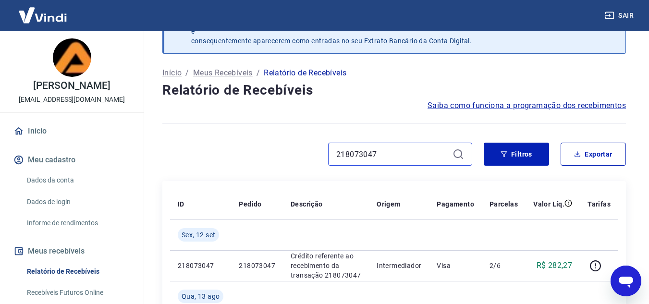
scroll to position [120, 0]
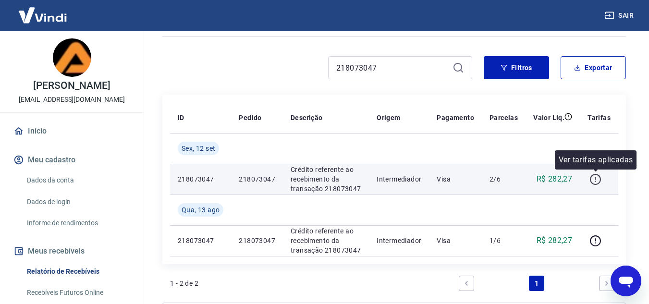
click at [595, 181] on icon "button" at bounding box center [595, 179] width 12 height 12
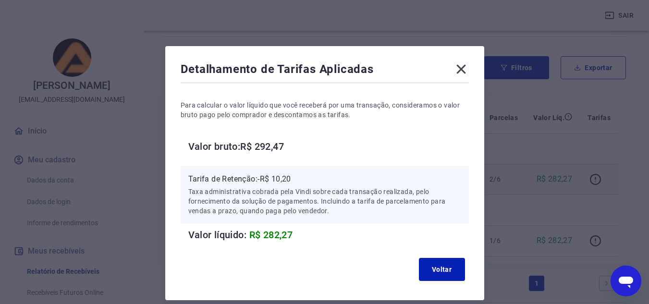
click at [456, 75] on icon at bounding box center [460, 68] width 15 height 15
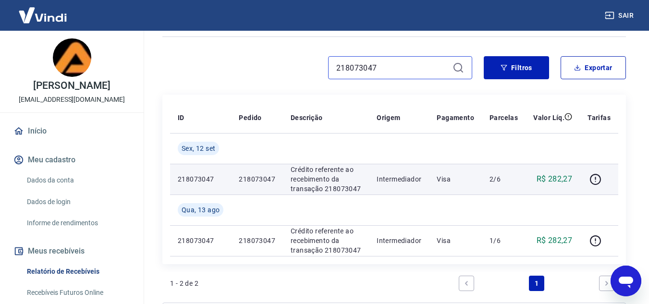
click at [390, 73] on input "218073047" at bounding box center [392, 68] width 112 height 14
paste input "194783895"
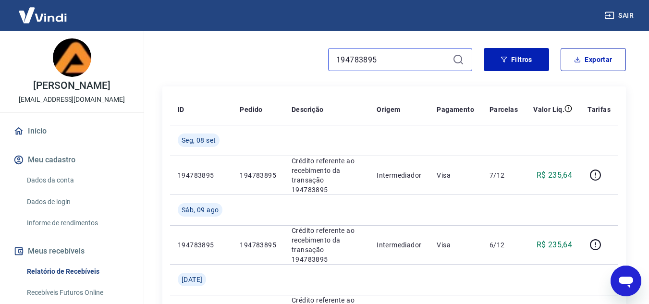
scroll to position [121, 0]
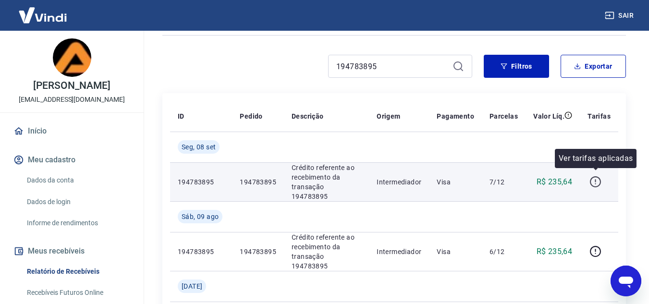
click at [596, 176] on icon "button" at bounding box center [595, 182] width 12 height 12
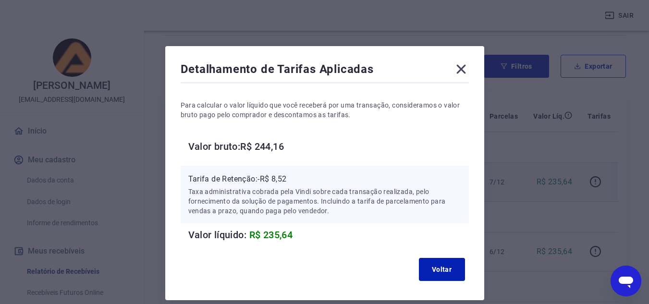
click at [455, 66] on icon at bounding box center [460, 68] width 15 height 15
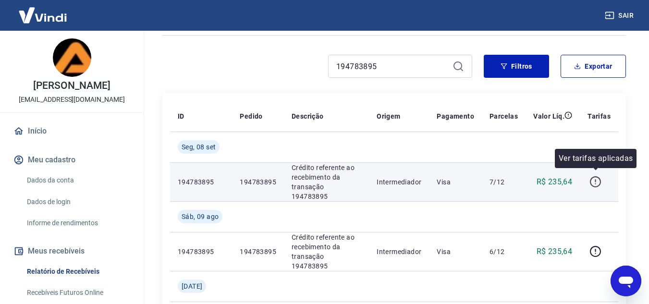
click at [594, 182] on icon "button" at bounding box center [595, 181] width 11 height 11
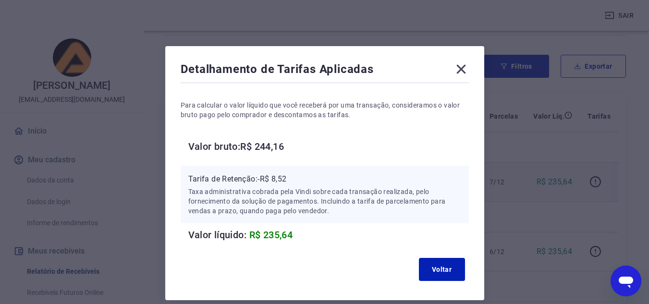
click at [461, 66] on icon at bounding box center [460, 68] width 15 height 15
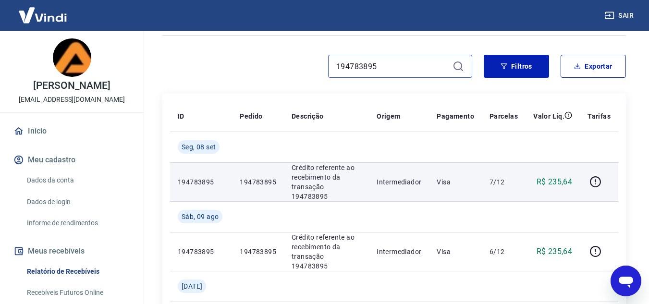
click at [389, 71] on input "194783895" at bounding box center [392, 66] width 112 height 14
paste input "86406799"
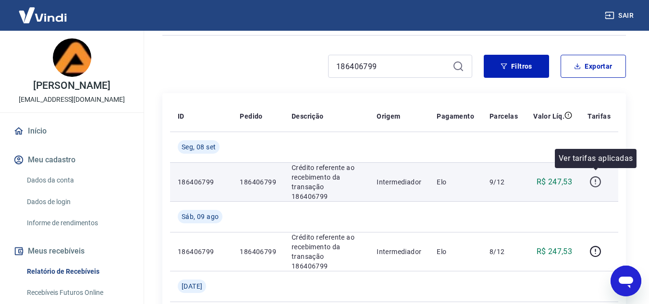
click at [593, 177] on icon "button" at bounding box center [595, 182] width 12 height 12
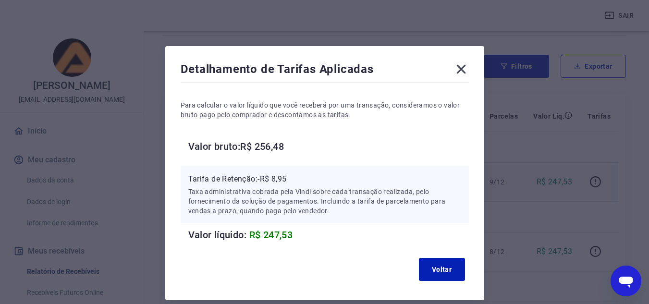
click at [461, 71] on icon at bounding box center [460, 68] width 15 height 15
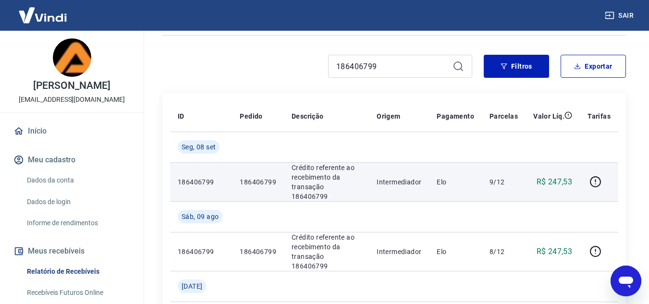
click at [461, 71] on icon at bounding box center [458, 67] width 12 height 12
click at [419, 60] on input "186406799" at bounding box center [392, 66] width 112 height 14
paste input "217803731"
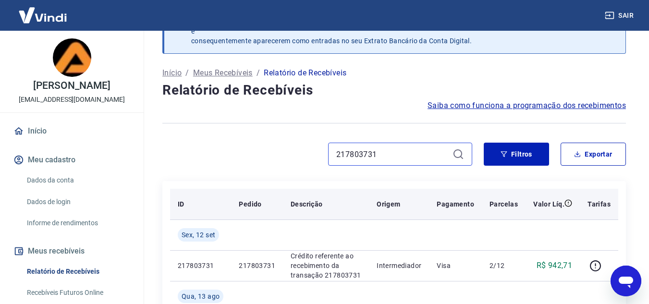
scroll to position [121, 0]
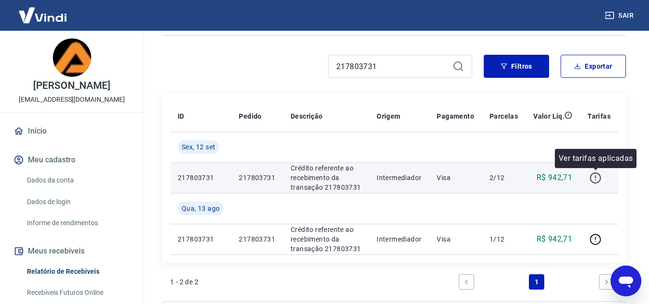
click at [599, 178] on icon "button" at bounding box center [595, 178] width 12 height 12
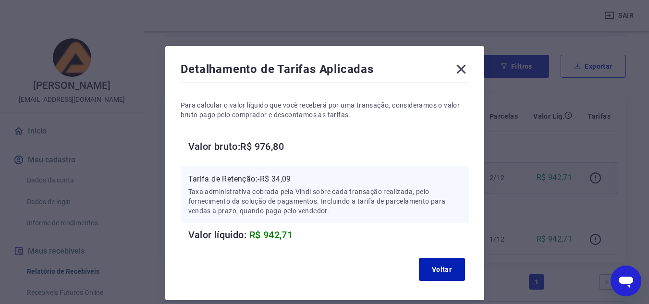
click at [458, 66] on icon at bounding box center [460, 69] width 9 height 9
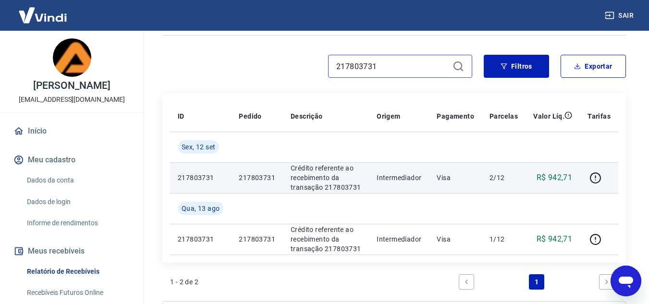
click at [382, 68] on input "217803731" at bounding box center [392, 66] width 112 height 14
paste input "07768585"
click at [382, 68] on input "217803731" at bounding box center [392, 66] width 112 height 14
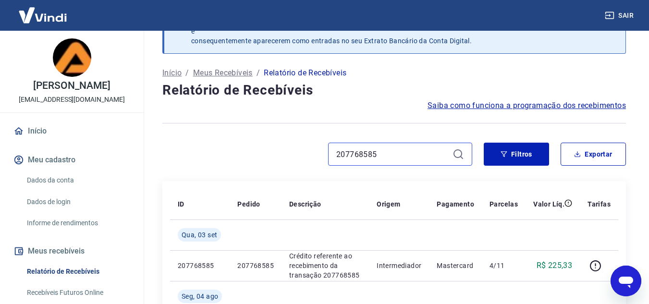
scroll to position [121, 0]
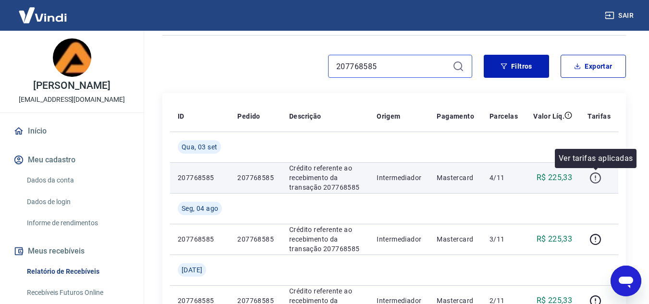
type input "207768585"
click at [592, 177] on icon "button" at bounding box center [595, 178] width 12 height 12
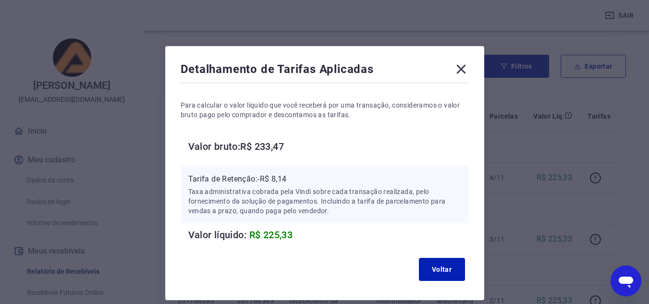
scroll to position [121, 0]
click at [459, 71] on icon at bounding box center [460, 69] width 9 height 9
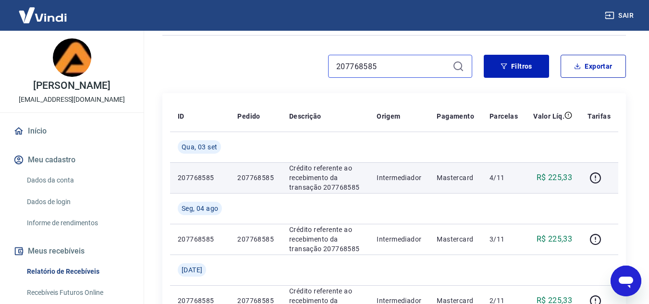
click at [401, 73] on input "207768585" at bounding box center [392, 66] width 112 height 14
paste input "8669480"
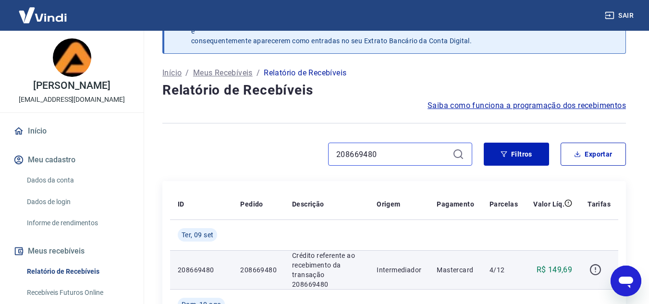
scroll to position [121, 0]
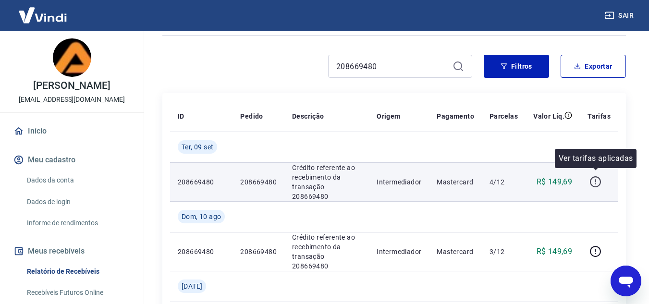
click at [597, 176] on icon "button" at bounding box center [595, 182] width 12 height 12
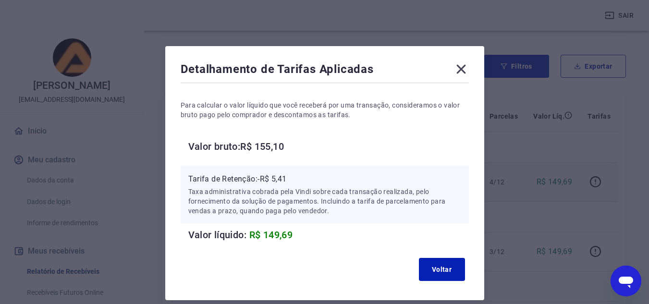
click at [462, 67] on icon at bounding box center [460, 68] width 15 height 15
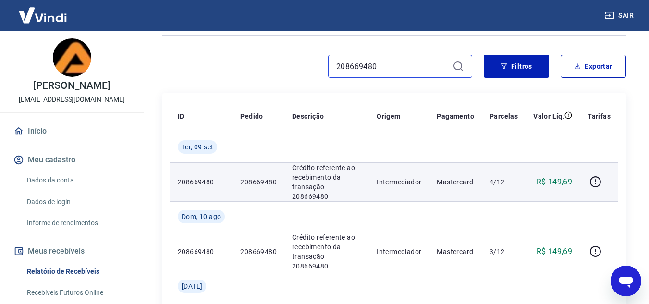
click at [398, 66] on input "208669480" at bounding box center [392, 66] width 112 height 14
paste input "4128709"
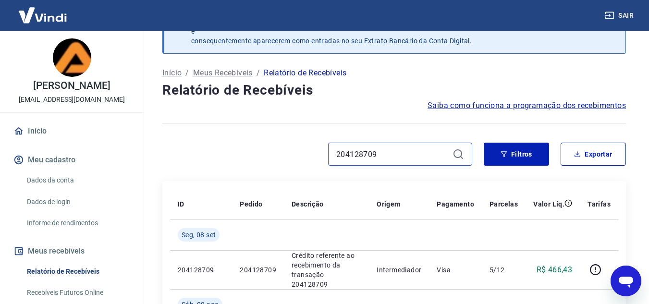
scroll to position [121, 0]
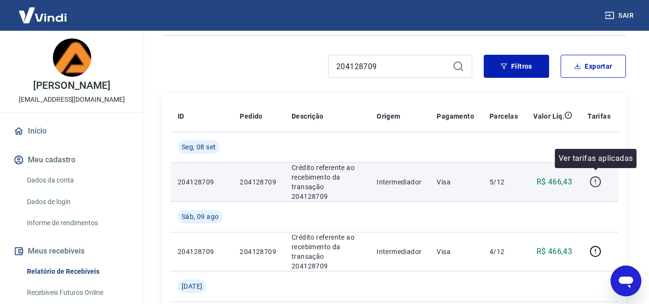
click at [601, 180] on icon "button" at bounding box center [595, 182] width 12 height 12
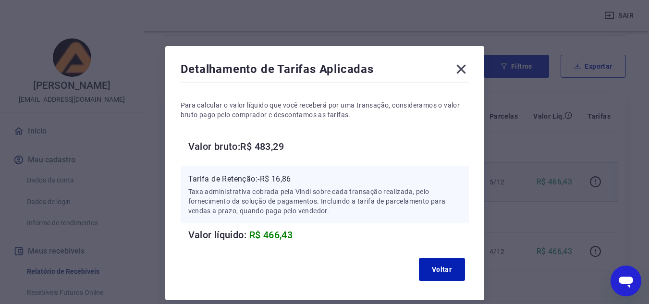
click at [458, 74] on icon at bounding box center [460, 68] width 15 height 15
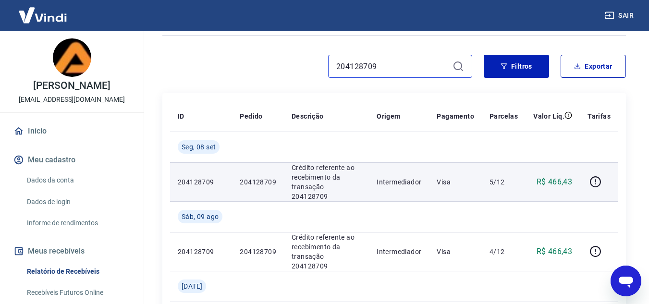
click at [417, 69] on input "204128709" at bounding box center [392, 66] width 112 height 14
paste input "22878724"
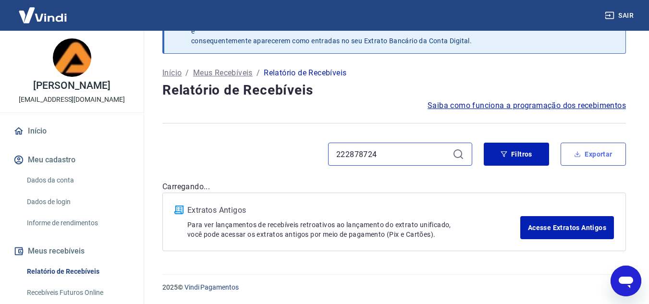
scroll to position [121, 0]
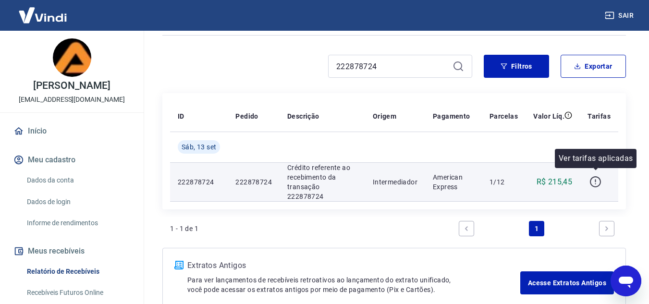
click at [591, 181] on icon "button" at bounding box center [595, 182] width 12 height 12
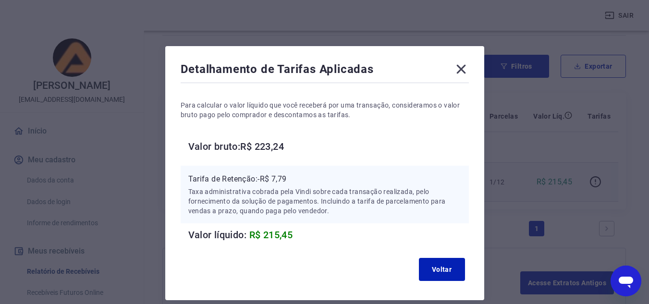
click at [462, 64] on icon at bounding box center [460, 68] width 15 height 15
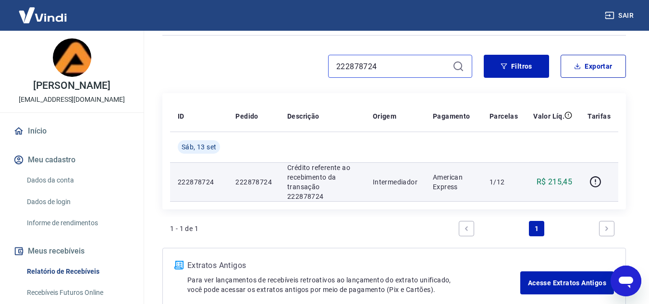
click at [437, 64] on input "222878724" at bounding box center [392, 66] width 112 height 14
paste input "9747"
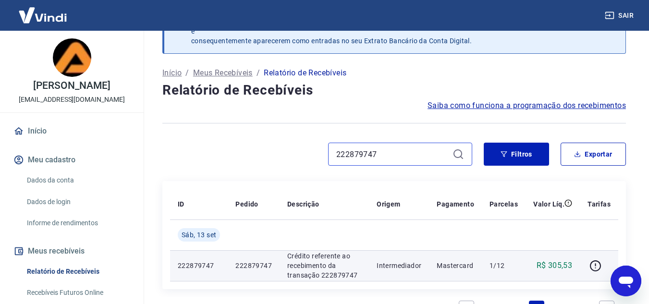
scroll to position [121, 0]
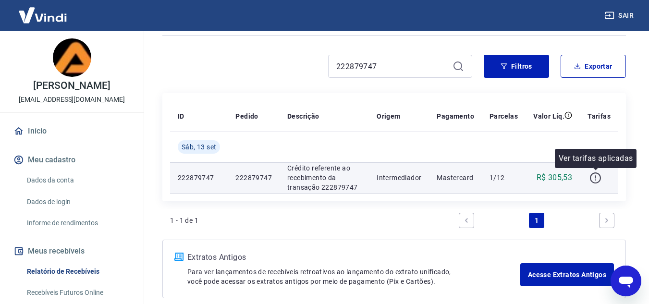
drag, startPoint x: 641, startPoint y: 189, endPoint x: 594, endPoint y: 179, distance: 48.5
click at [594, 179] on div "Após o envio das liquidações aparecerem no Relatório de Recebíveis, elas podem …" at bounding box center [394, 109] width 510 height 401
click at [594, 179] on icon "button" at bounding box center [595, 178] width 12 height 12
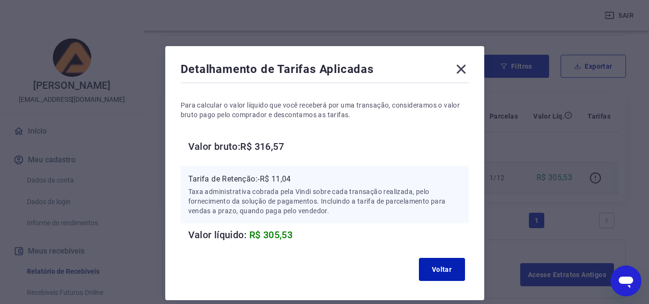
click at [457, 74] on icon at bounding box center [460, 68] width 15 height 15
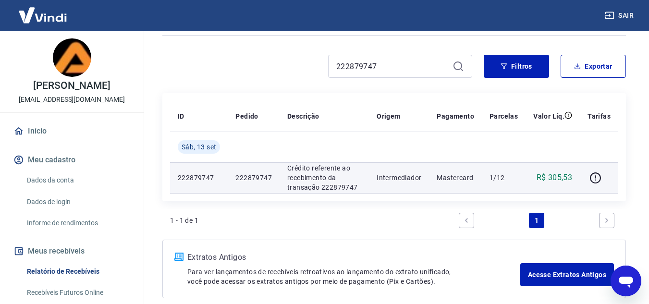
click at [353, 54] on div "Após o envio das liquidações aparecerem no Relatório de Recebíveis, elas podem …" at bounding box center [394, 109] width 486 height 401
click at [355, 65] on input "222879747" at bounding box center [392, 66] width 112 height 14
paste input "186829648"
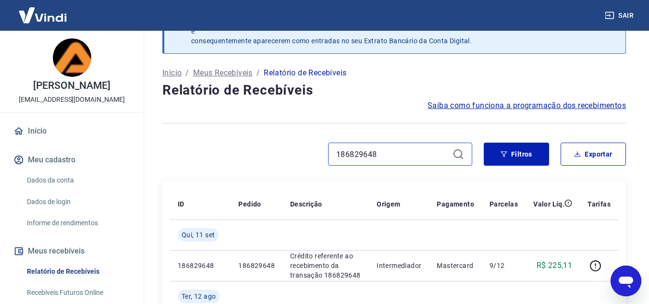
scroll to position [121, 0]
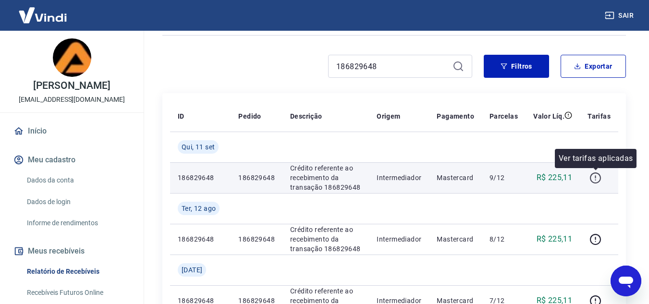
click at [599, 180] on icon "button" at bounding box center [595, 178] width 12 height 12
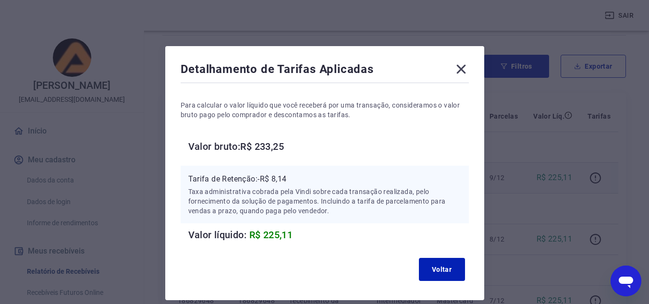
click at [461, 66] on icon at bounding box center [460, 68] width 15 height 15
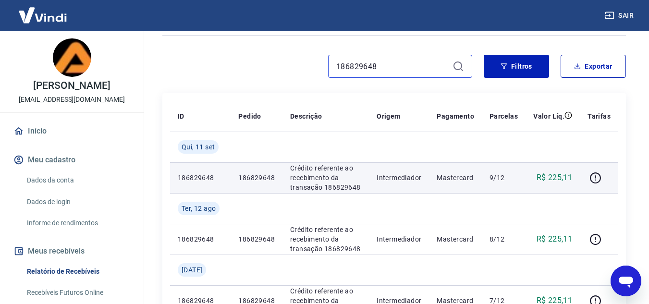
click at [416, 70] on input "186829648" at bounding box center [392, 66] width 112 height 14
paste input "225791739"
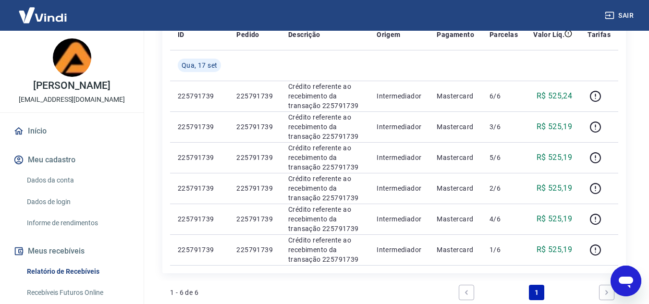
scroll to position [204, 0]
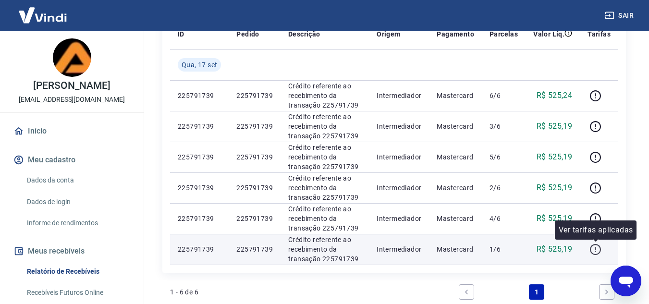
type input "225791739"
click at [595, 249] on icon "button" at bounding box center [595, 248] width 1 height 3
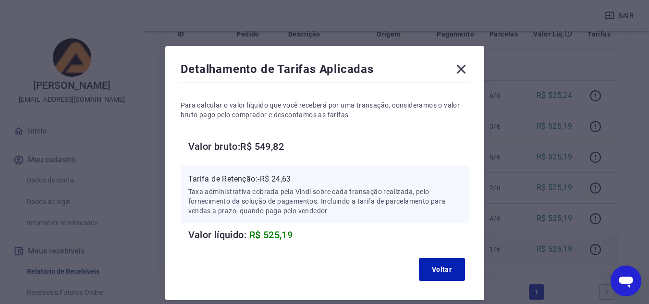
click at [462, 71] on icon at bounding box center [460, 69] width 9 height 9
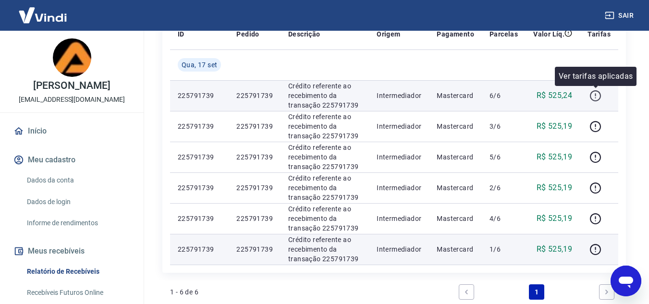
click at [594, 96] on icon "button" at bounding box center [595, 96] width 12 height 12
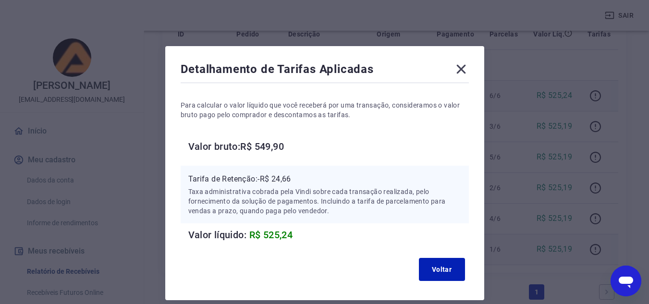
click at [464, 62] on icon at bounding box center [460, 68] width 15 height 15
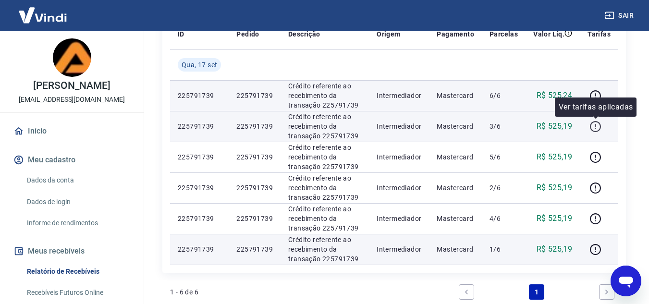
click at [591, 123] on icon "button" at bounding box center [595, 127] width 12 height 12
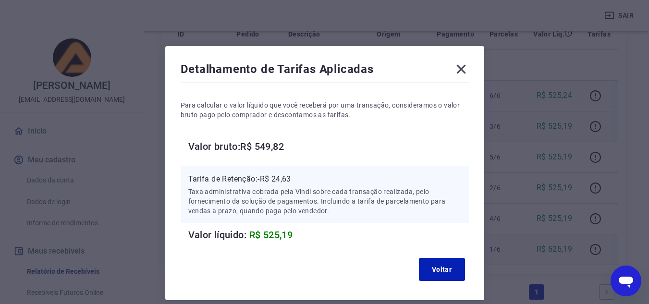
click at [465, 71] on icon at bounding box center [460, 68] width 15 height 15
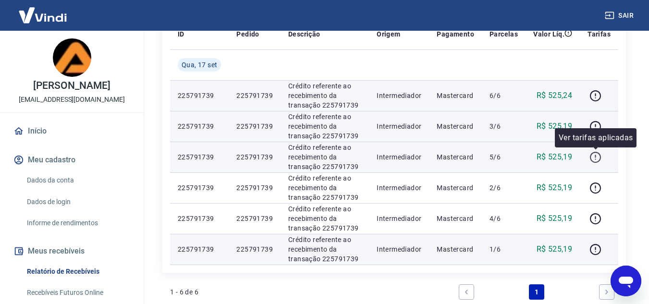
click at [592, 155] on icon "button" at bounding box center [595, 157] width 11 height 11
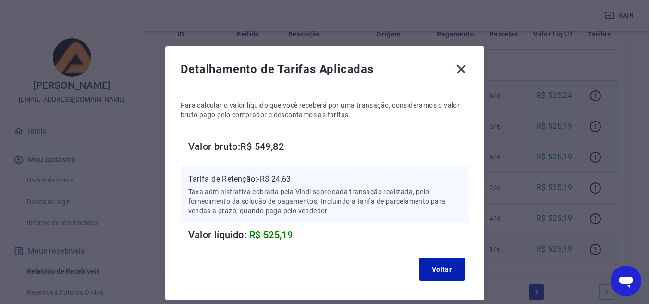
click at [467, 72] on icon at bounding box center [460, 68] width 15 height 15
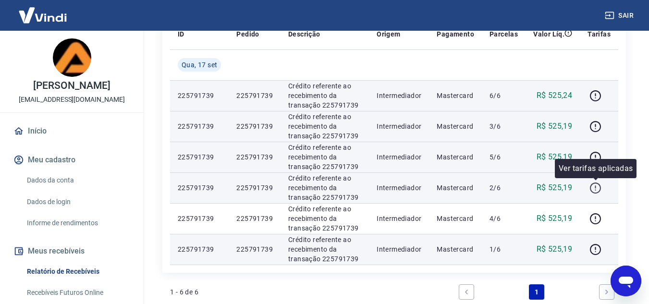
click at [600, 181] on button "button" at bounding box center [594, 187] width 15 height 15
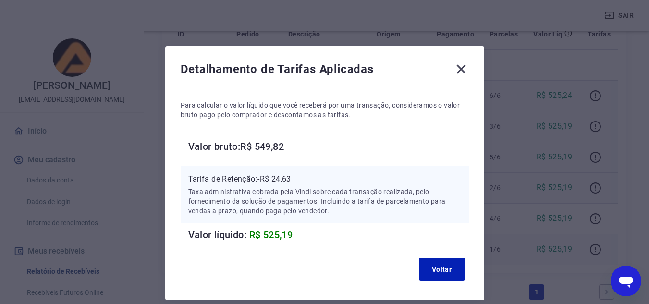
click at [458, 68] on icon at bounding box center [460, 68] width 15 height 15
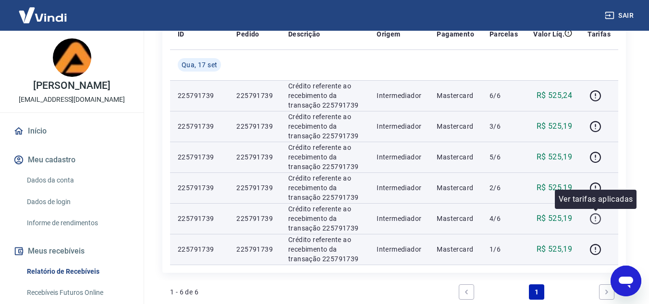
click at [590, 218] on icon "button" at bounding box center [595, 219] width 12 height 12
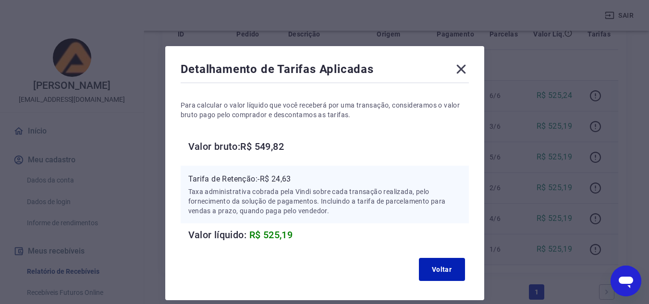
click at [468, 70] on icon at bounding box center [460, 68] width 15 height 15
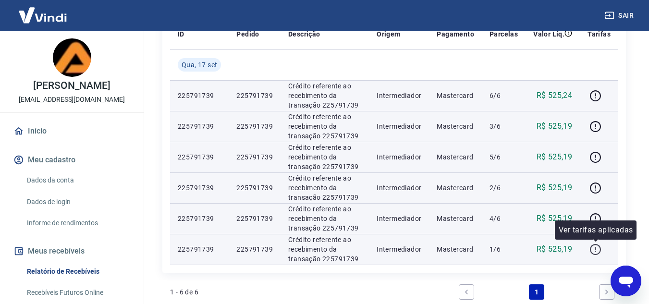
click at [595, 247] on icon "button" at bounding box center [595, 249] width 12 height 12
